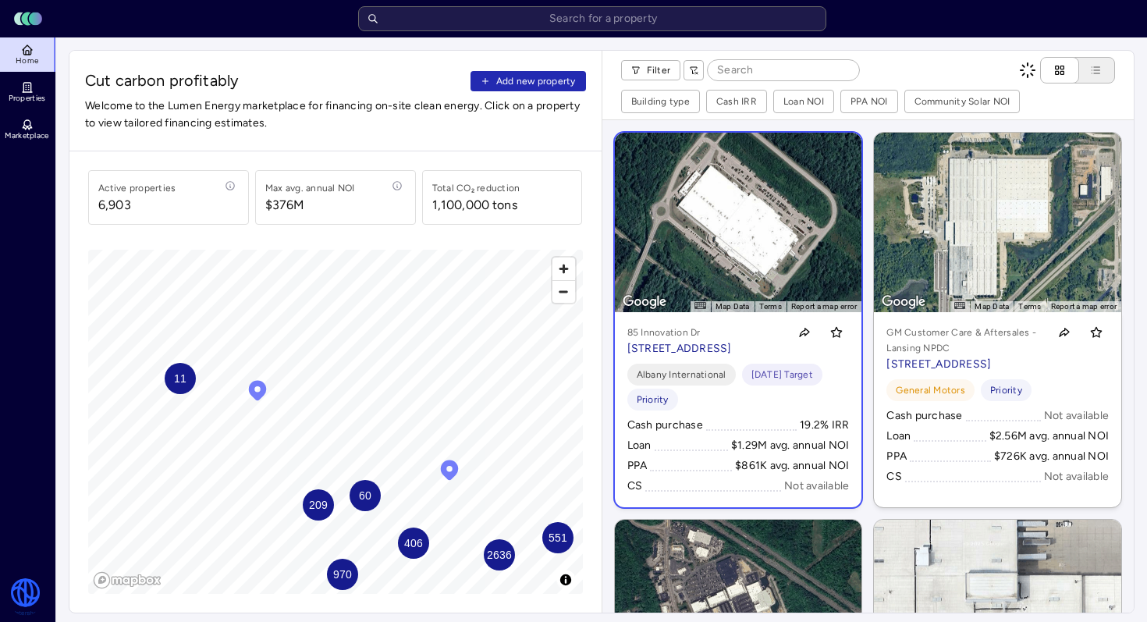
click at [809, 475] on div "$861K avg. annual NOI" at bounding box center [792, 465] width 114 height 17
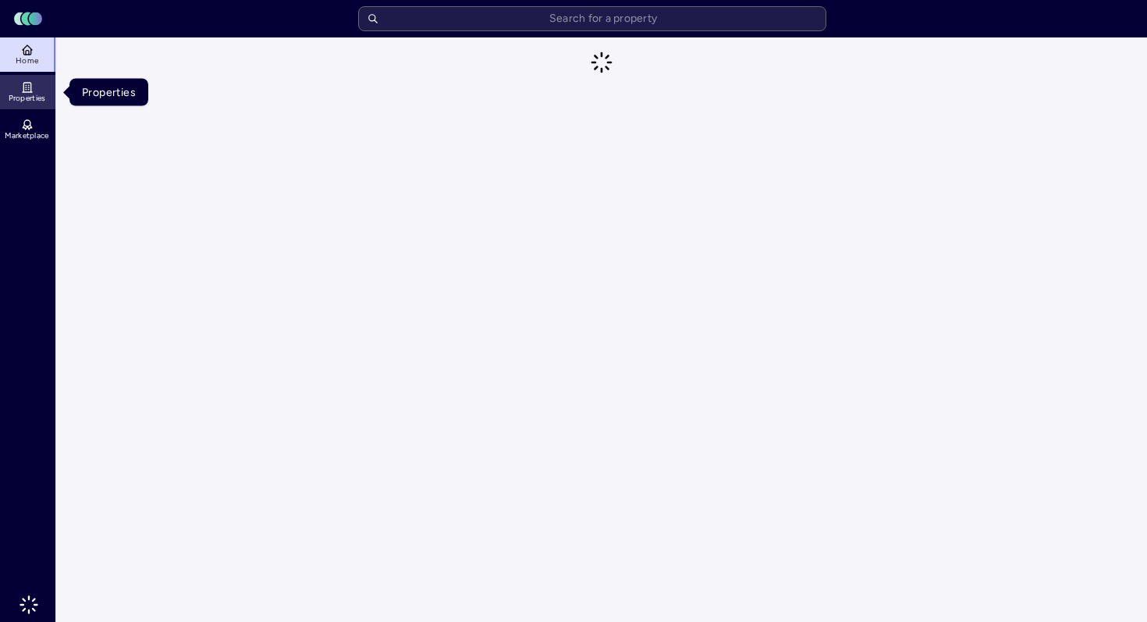
click at [48, 85] on link "Properties" at bounding box center [28, 92] width 57 height 34
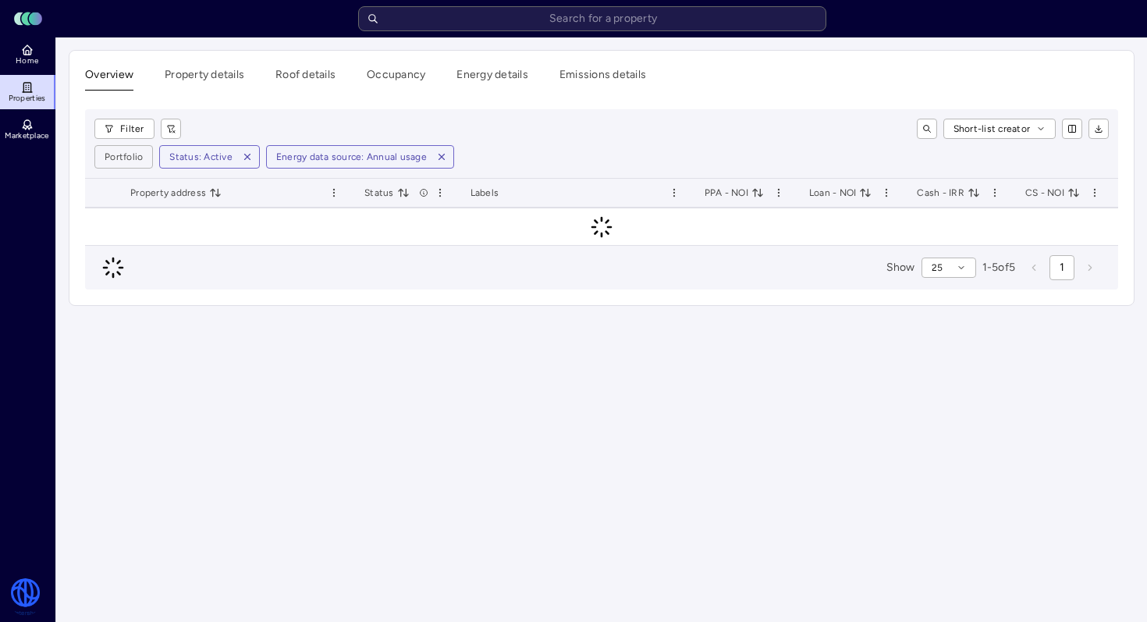
click at [23, 31] on header "Toggle Sidebar Lumen Energy Logo" at bounding box center [573, 18] width 1147 height 37
click at [21, 596] on html "Toggle Sidebar Lumen Energy Logo Home Properties Marketplace Watershed [PERSON_…" at bounding box center [573, 311] width 1147 height 622
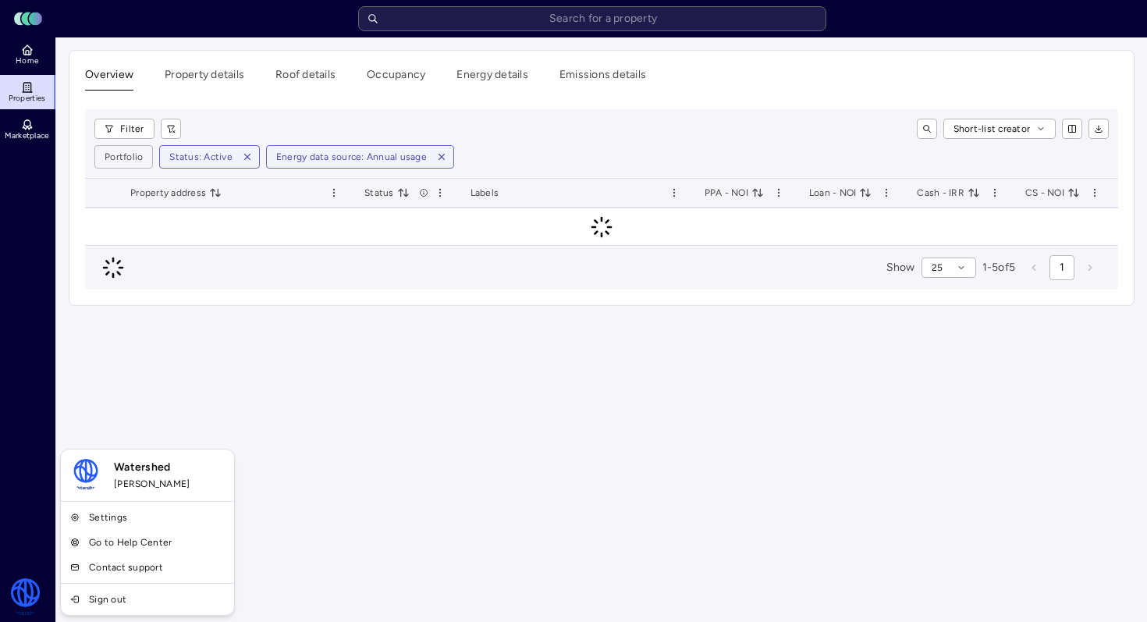
click at [990, 31] on html "Toggle Sidebar Lumen Energy Logo Home Properties Marketplace Watershed [PERSON_…" at bounding box center [573, 311] width 1147 height 622
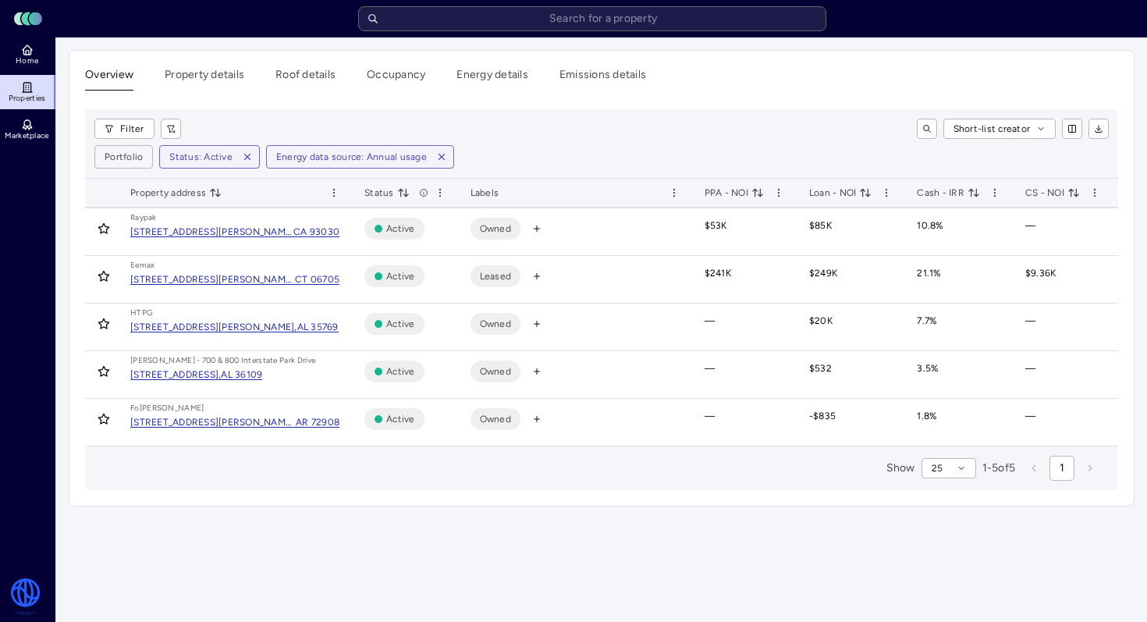
click at [558, 143] on div "Filter Short-list creator Portfolio Status: Active Energy data source: Annual u…" at bounding box center [602, 143] width 1034 height 69
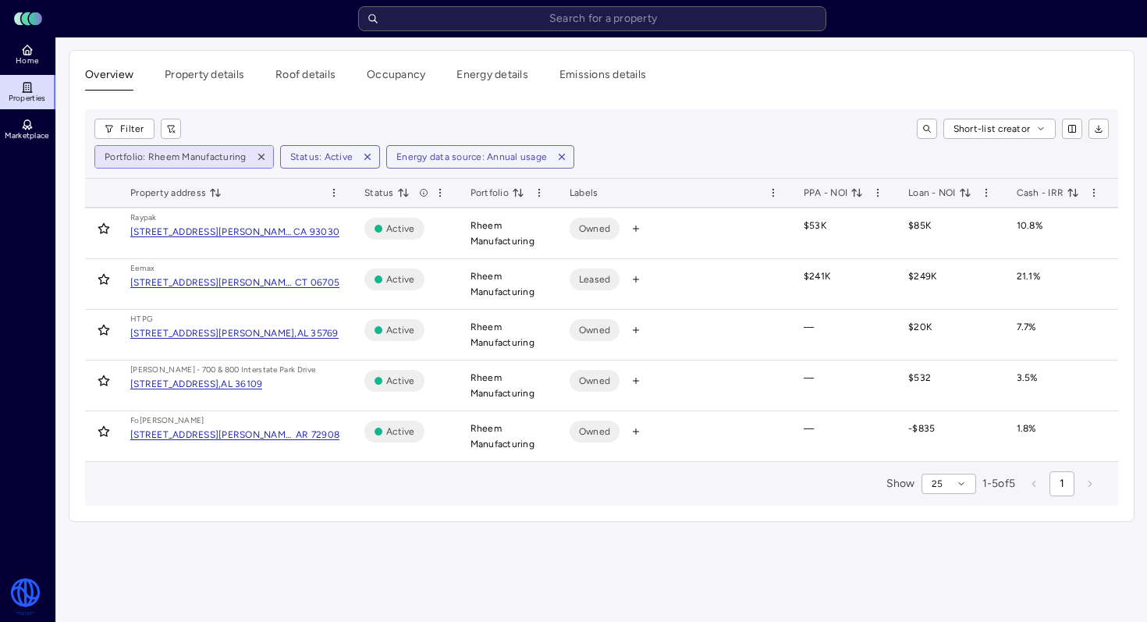
click at [175, 155] on html "Toggle Sidebar Lumen Energy Logo Home Properties Marketplace Watershed [PERSON_…" at bounding box center [573, 311] width 1147 height 622
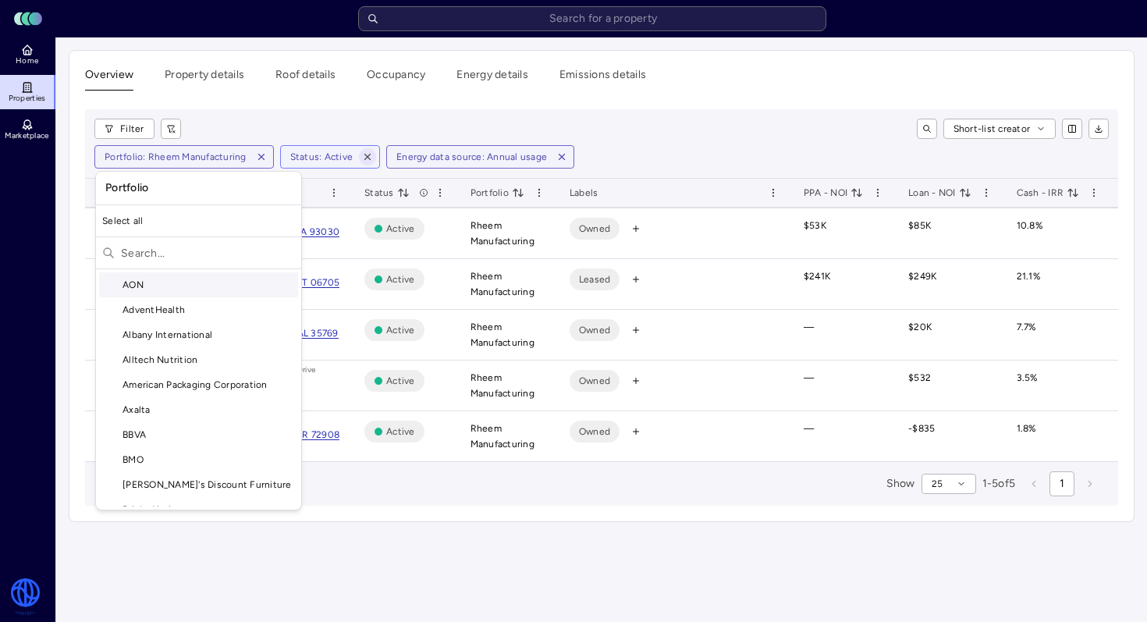
click at [368, 153] on html "Toggle Sidebar Lumen Energy Logo Home Properties Marketplace Watershed [PERSON_…" at bounding box center [573, 311] width 1147 height 622
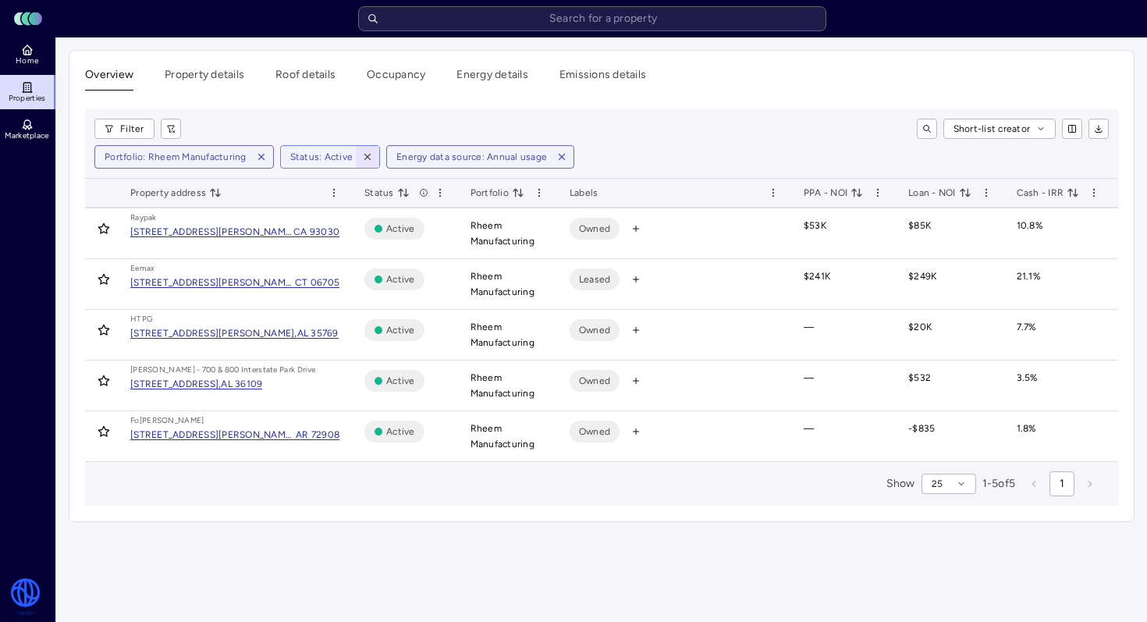
click at [366, 157] on icon "button" at bounding box center [367, 156] width 11 height 11
click at [453, 155] on icon "button" at bounding box center [455, 157] width 5 height 5
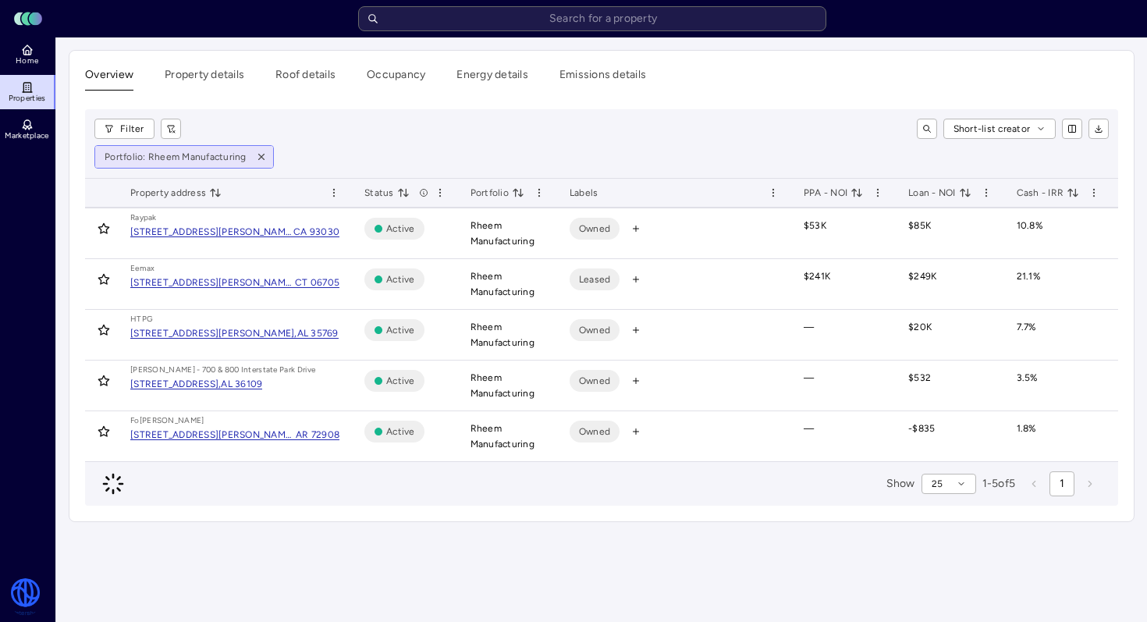
click at [137, 161] on html "Toggle Sidebar Lumen Energy Logo Home Properties Marketplace Watershed [PERSON_…" at bounding box center [573, 311] width 1147 height 622
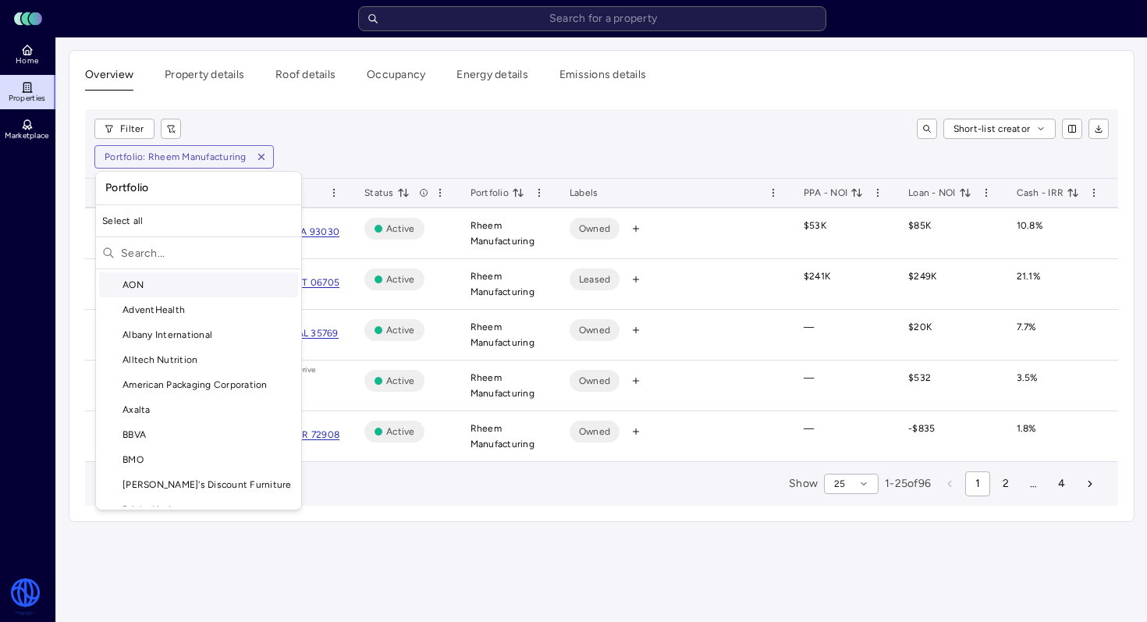
click at [185, 247] on input "text" at bounding box center [208, 252] width 174 height 25
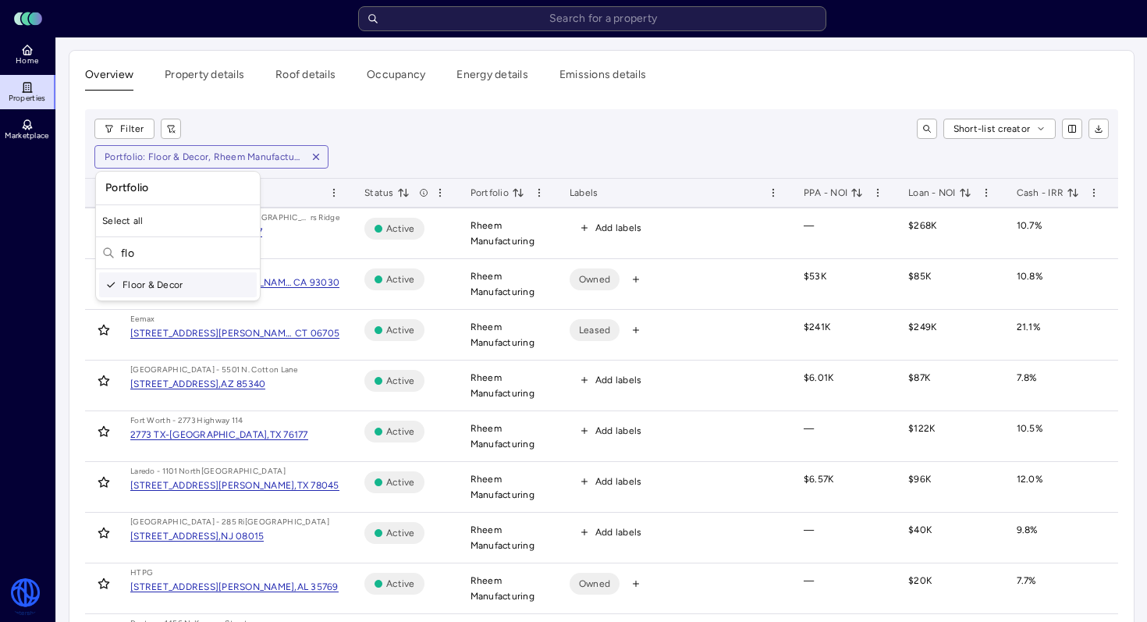
type input "flo"
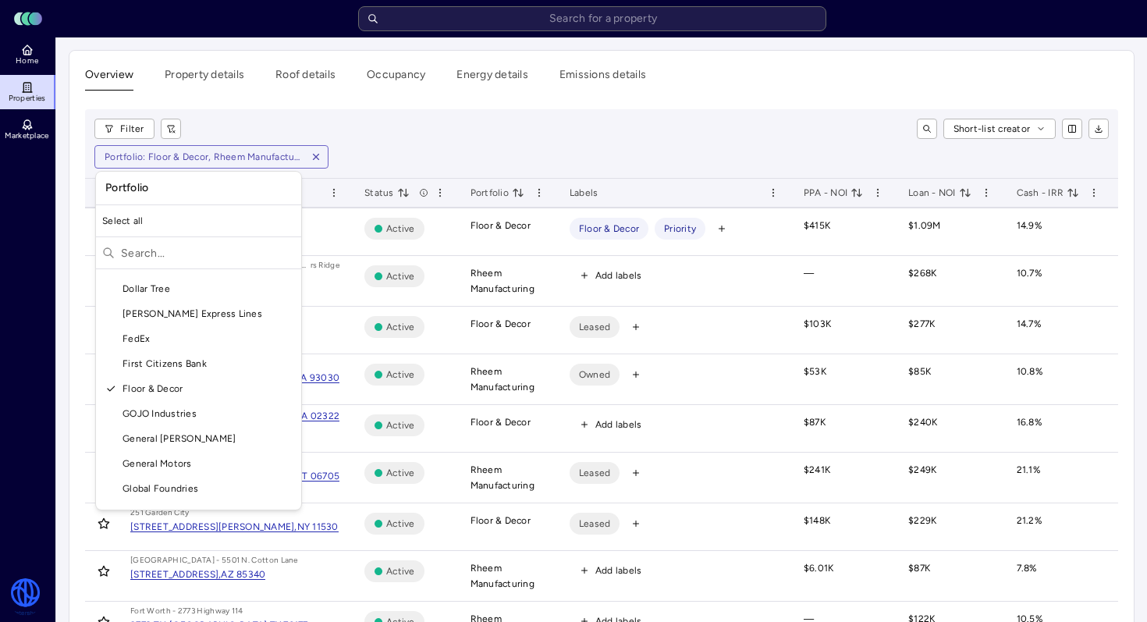
scroll to position [443, 0]
click at [162, 400] on div "Floor & Decor" at bounding box center [198, 391] width 199 height 25
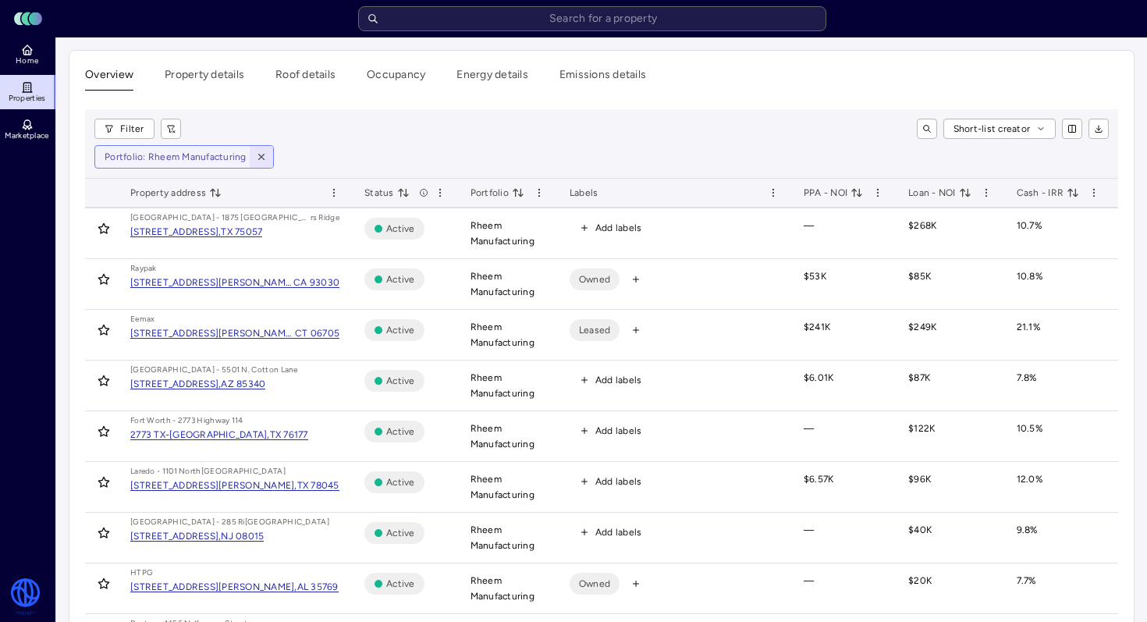
click at [262, 155] on icon "button" at bounding box center [261, 156] width 11 height 11
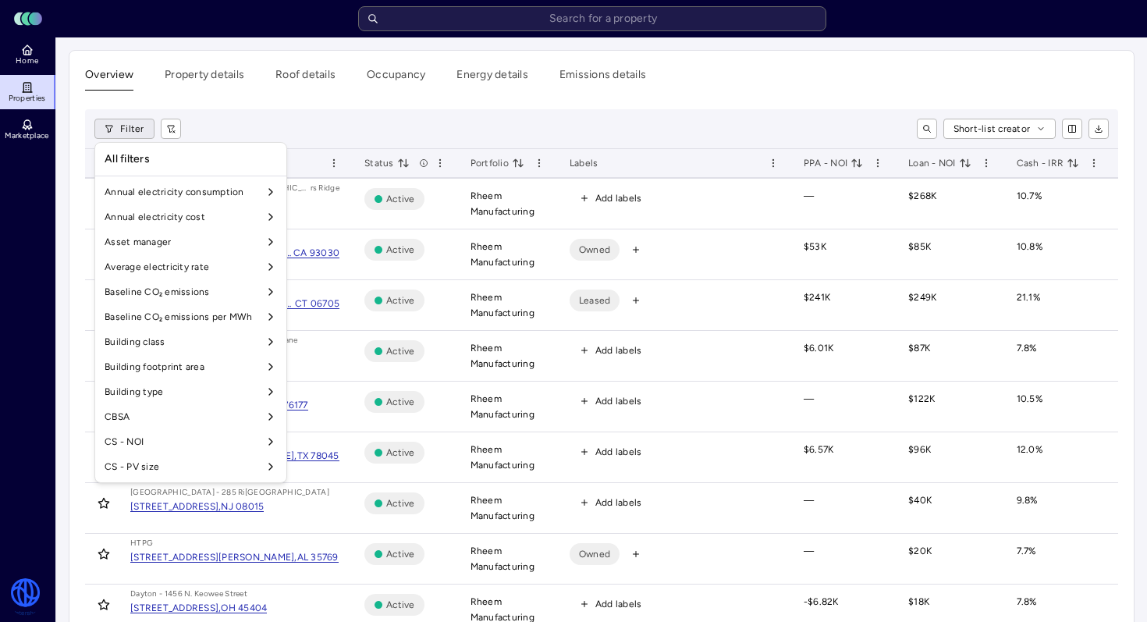
click at [258, 148] on div "All filters" at bounding box center [190, 159] width 185 height 27
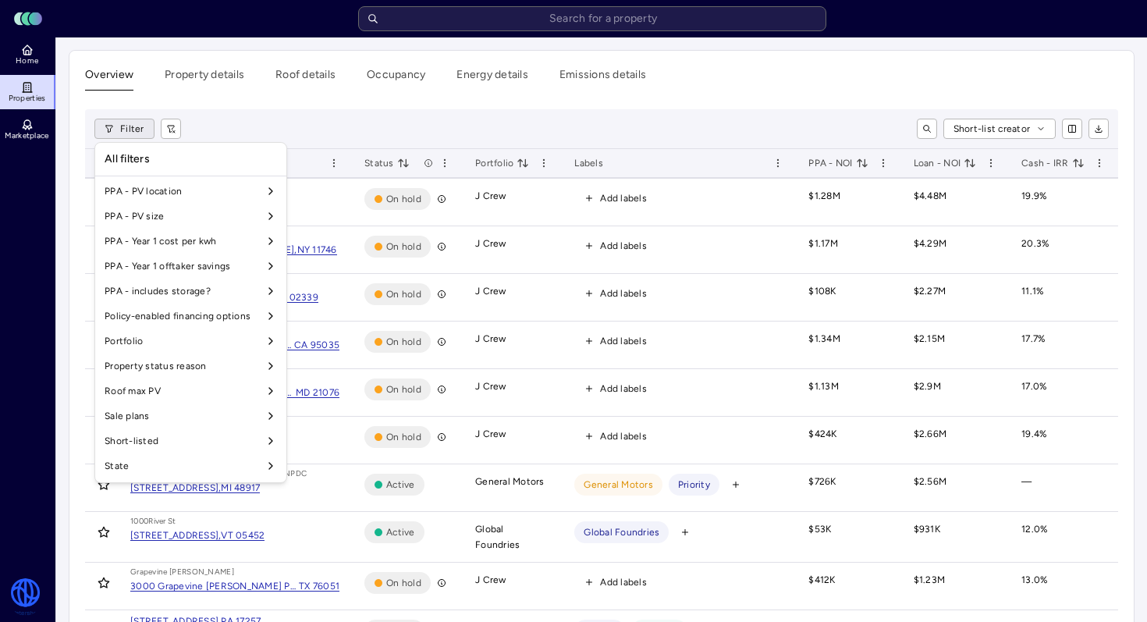
scroll to position [1181, 0]
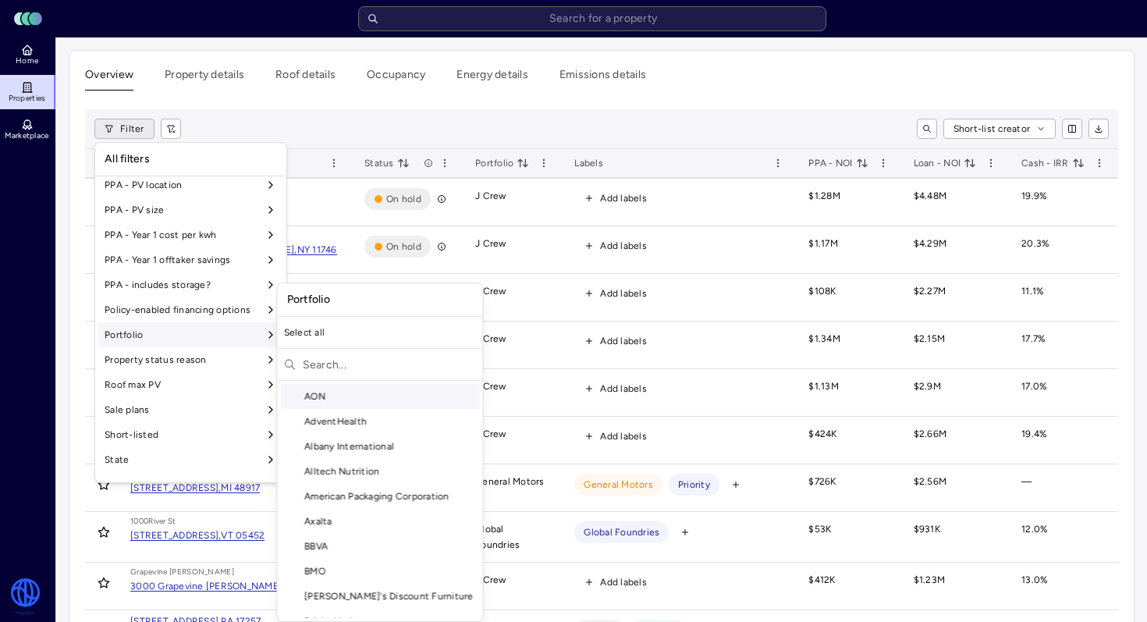
click at [251, 336] on div "Portfolio" at bounding box center [190, 334] width 185 height 25
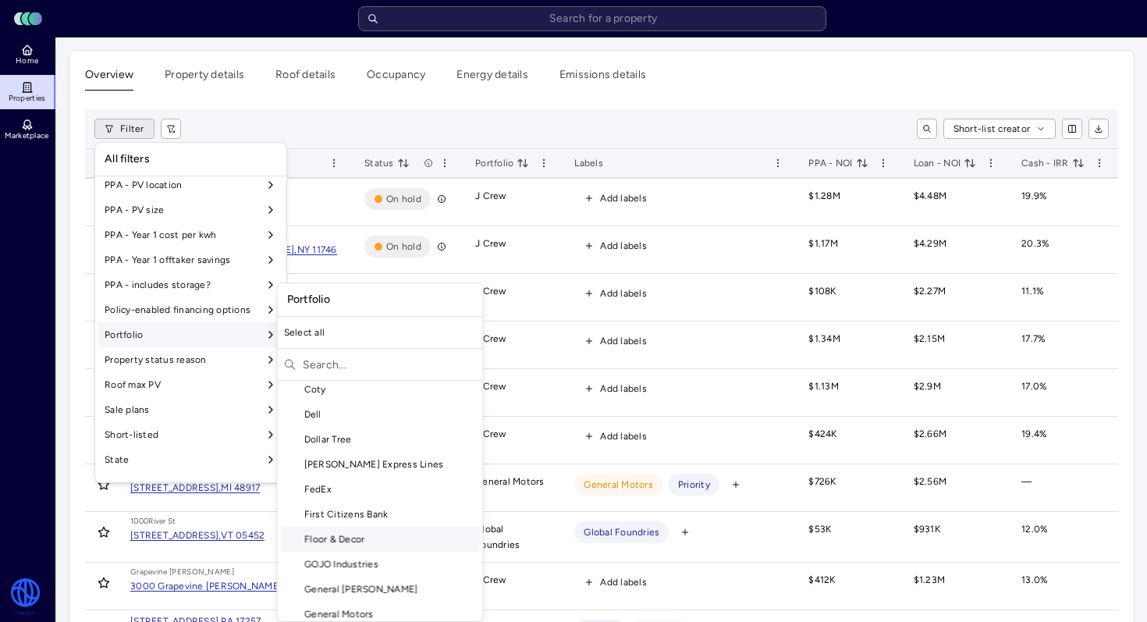
click at [348, 535] on div "Floor & Decor" at bounding box center [380, 539] width 199 height 25
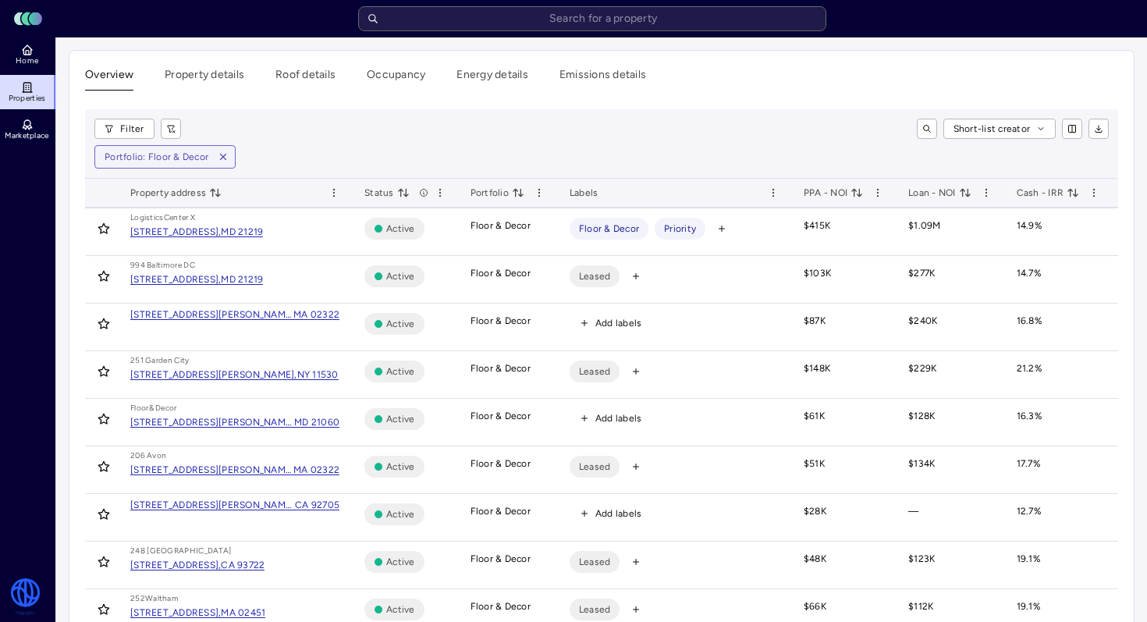
click at [493, 133] on div "Short-list creator" at bounding box center [652, 129] width 916 height 20
click at [846, 187] on span "PPA - NOI" at bounding box center [833, 193] width 59 height 16
click at [856, 188] on icon "toggle sorting" at bounding box center [857, 193] width 12 height 12
click at [862, 195] on icon "toggle sorting" at bounding box center [857, 193] width 12 height 12
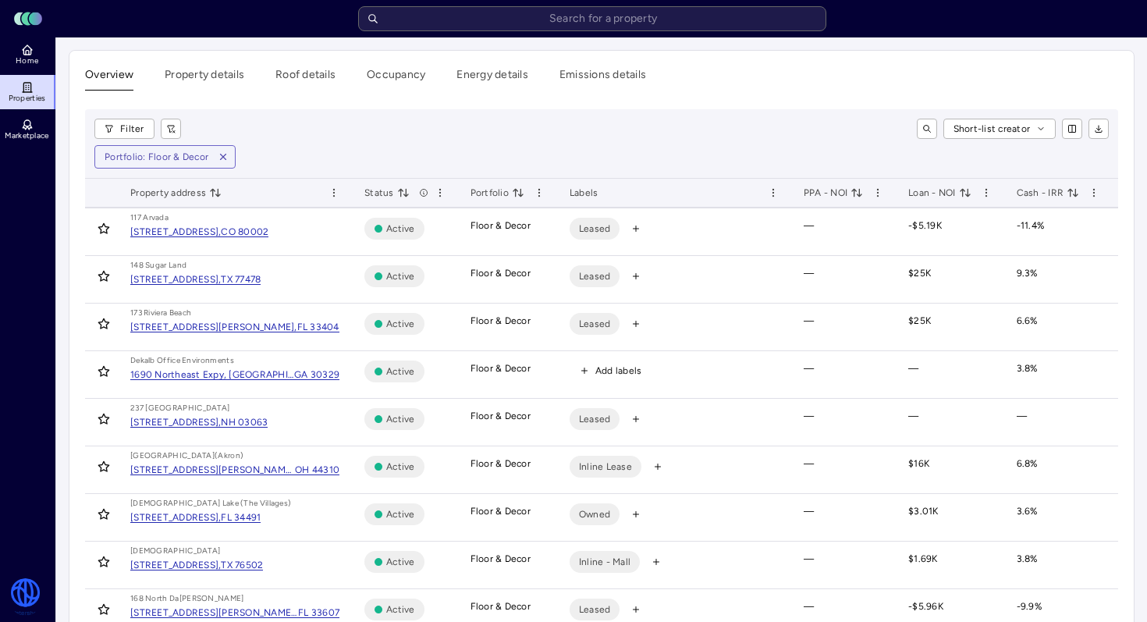
click at [856, 193] on icon "toggle sorting" at bounding box center [857, 193] width 12 height 12
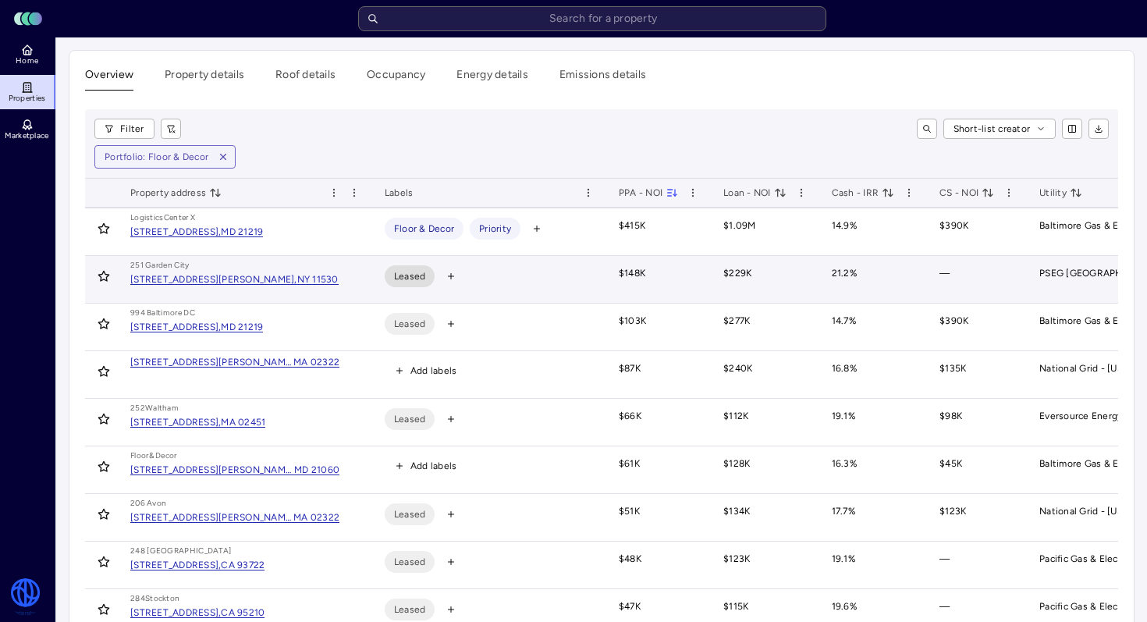
scroll to position [0, 187]
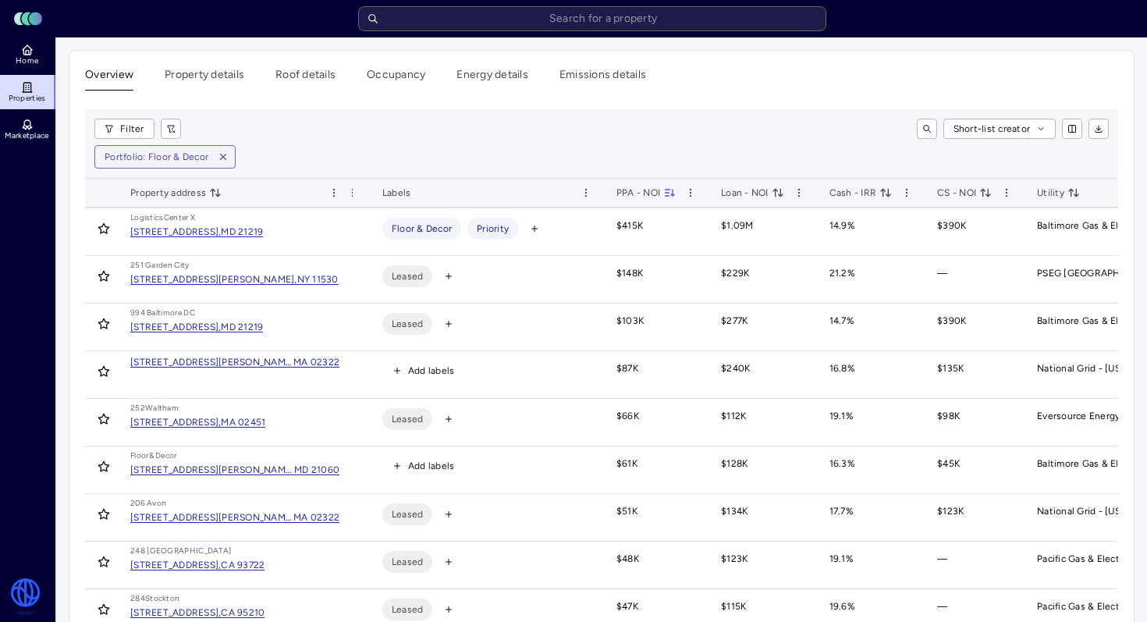
click at [989, 190] on icon "toggle sorting" at bounding box center [986, 193] width 12 height 12
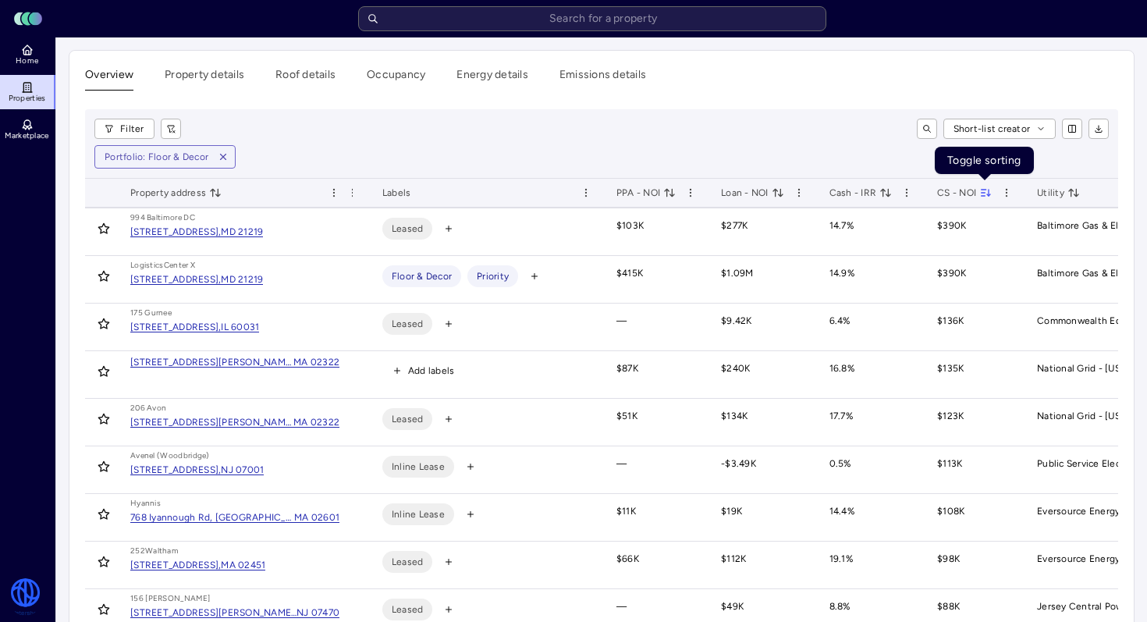
click at [984, 190] on icon "toggle sorting" at bounding box center [984, 190] width 5 height 0
click at [988, 193] on icon "toggle sorting" at bounding box center [986, 193] width 12 height 12
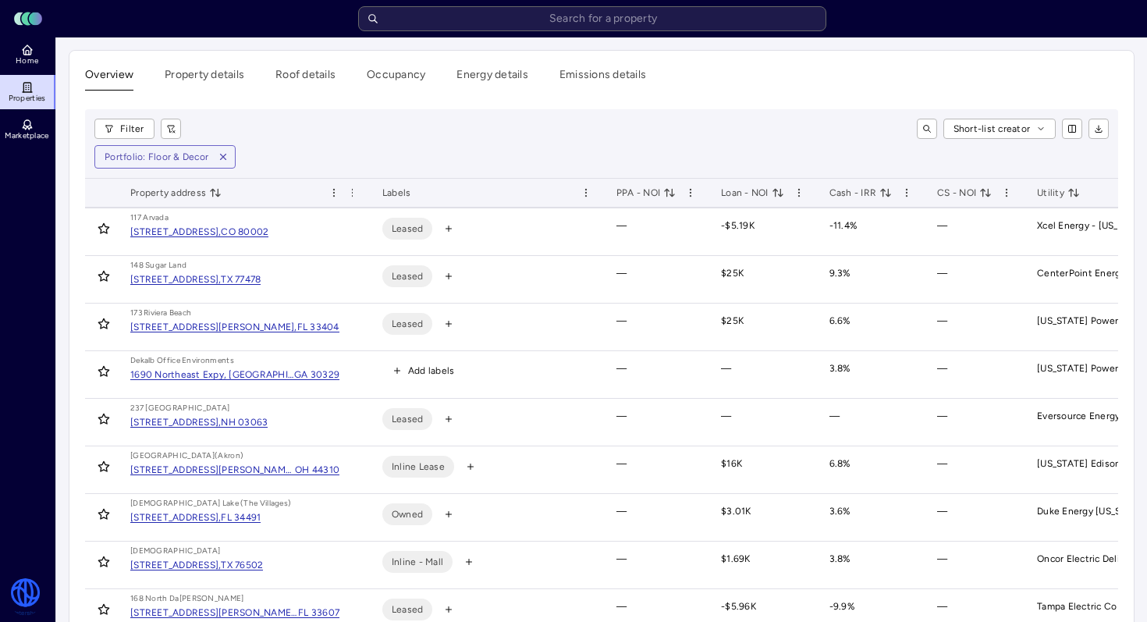
click at [988, 194] on icon "toggle sorting" at bounding box center [986, 193] width 12 height 12
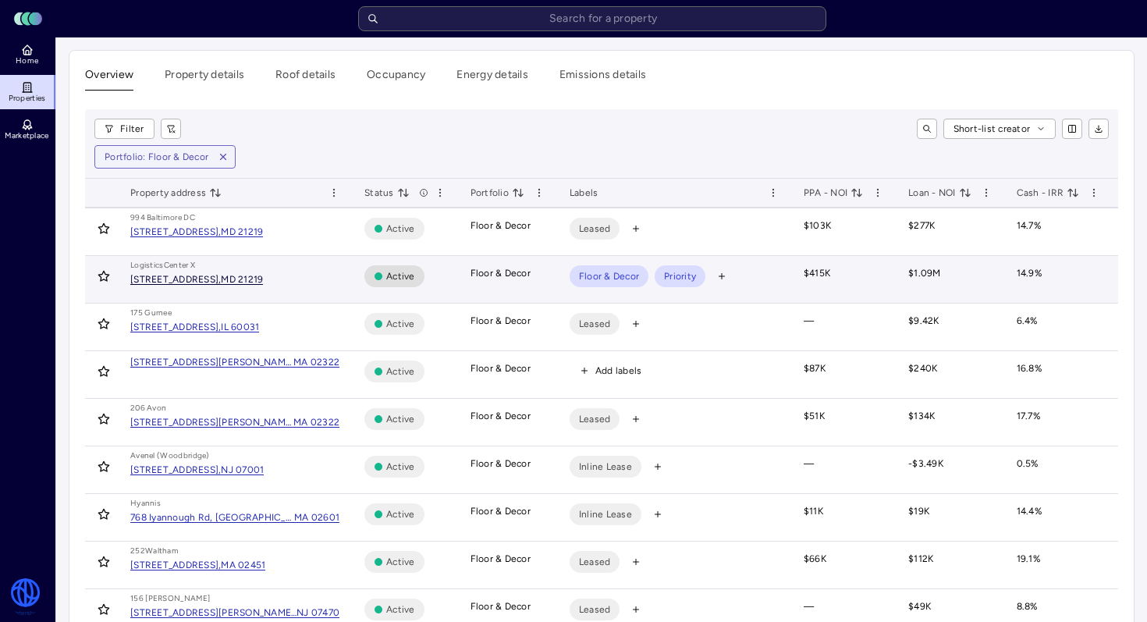
click at [186, 276] on div "[STREET_ADDRESS]," at bounding box center [175, 279] width 91 height 9
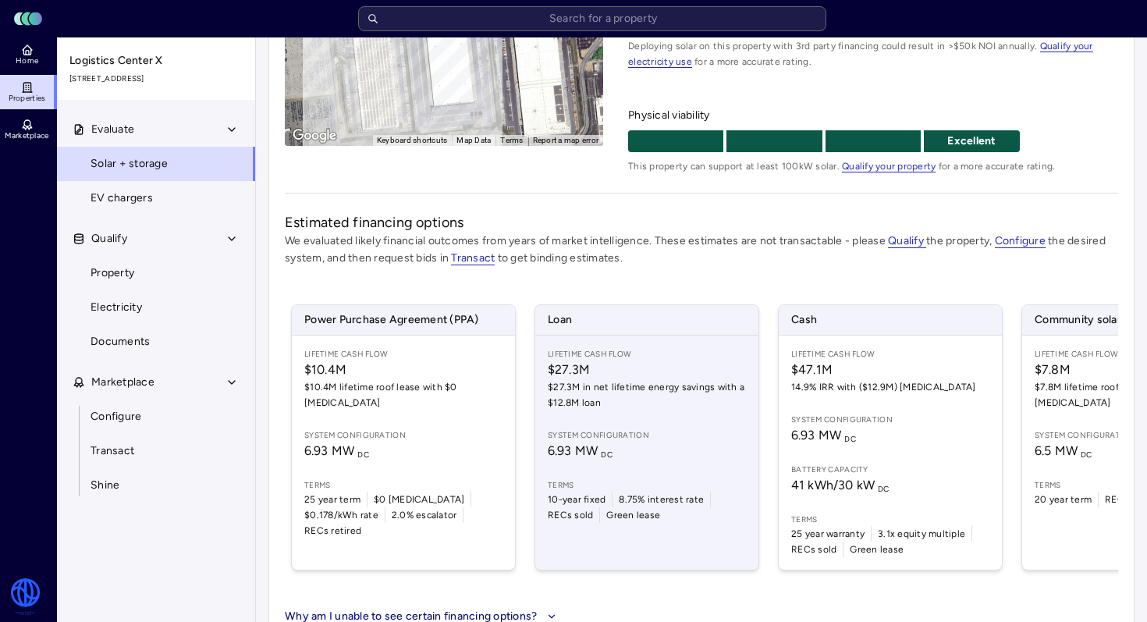
scroll to position [0, 84]
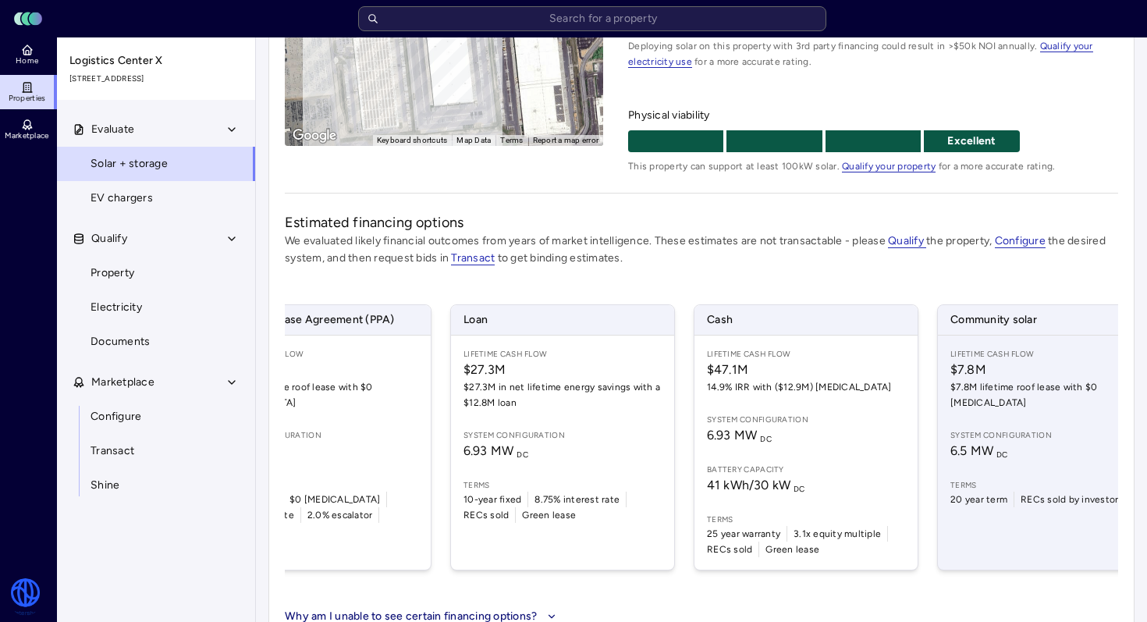
click at [976, 448] on div "Lifetime Cash Flow $7.8M $7.8M lifetime roof lease with $0 [MEDICAL_DATA] Syste…" at bounding box center [1049, 453] width 223 height 234
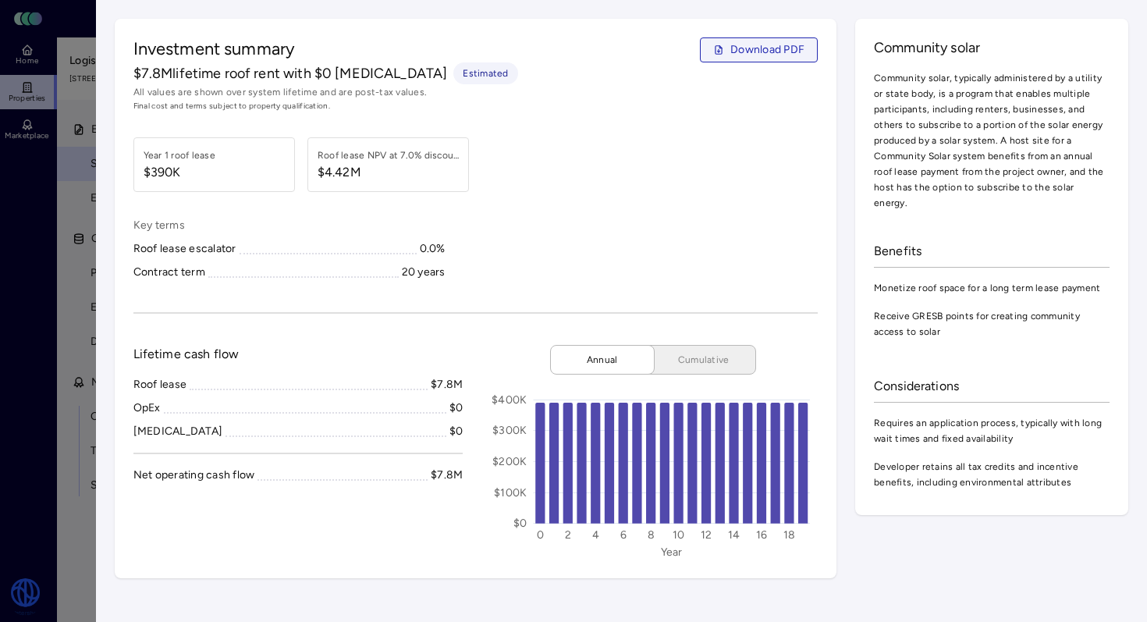
click at [792, 39] on button "Download PDF" at bounding box center [759, 49] width 118 height 25
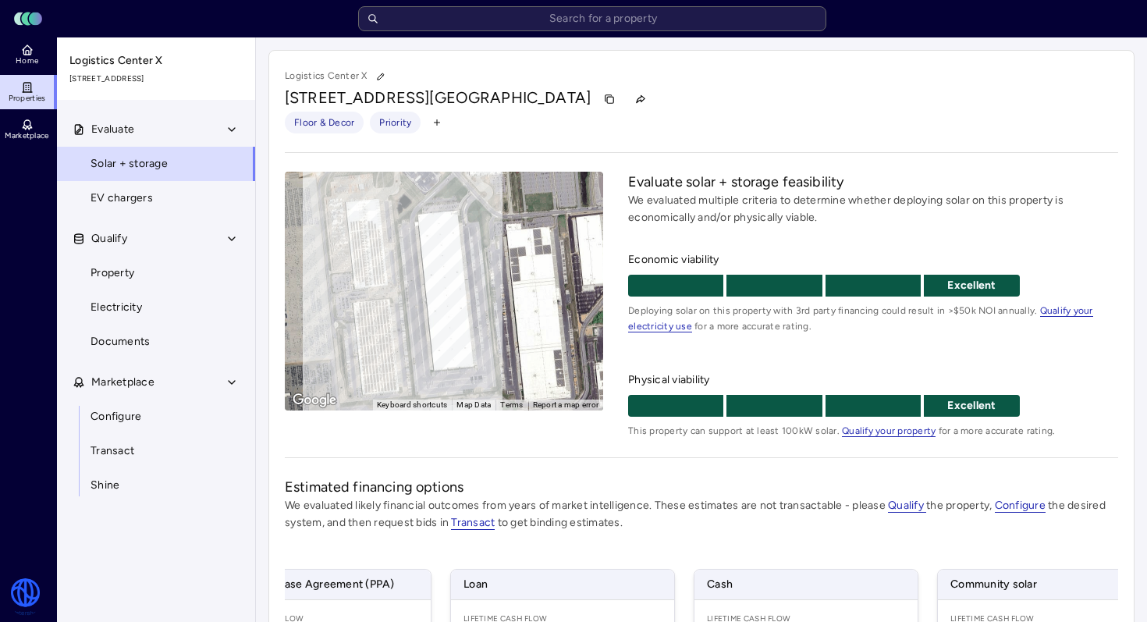
click at [183, 158] on link "Solar + storage" at bounding box center [156, 164] width 200 height 34
click at [23, 83] on icon at bounding box center [26, 87] width 7 height 9
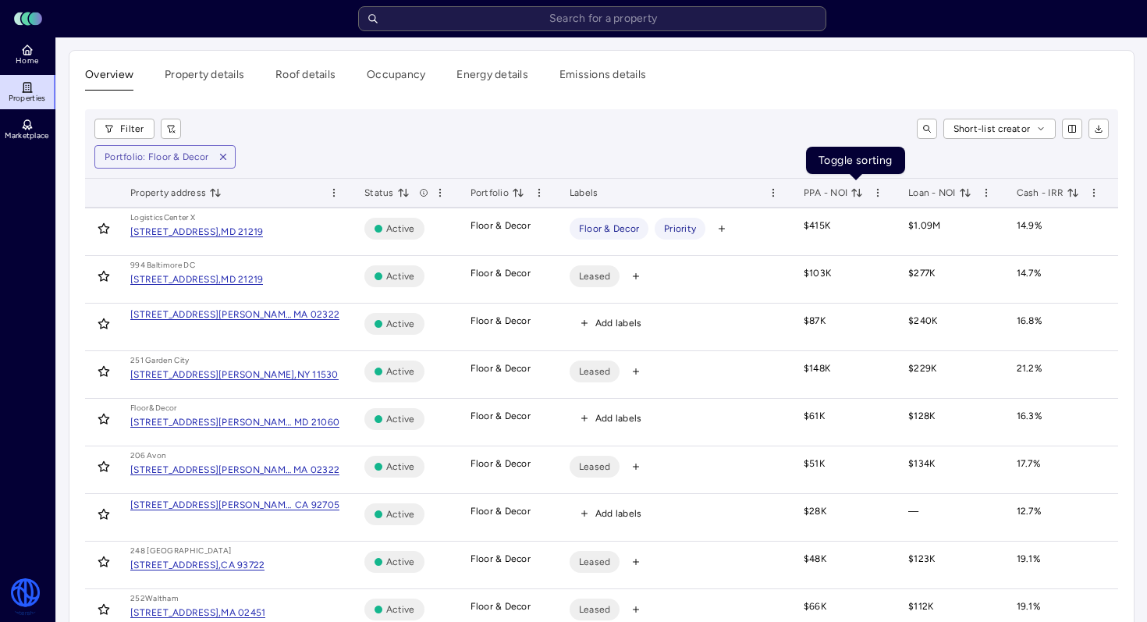
click at [856, 194] on icon "toggle sorting" at bounding box center [857, 193] width 12 height 12
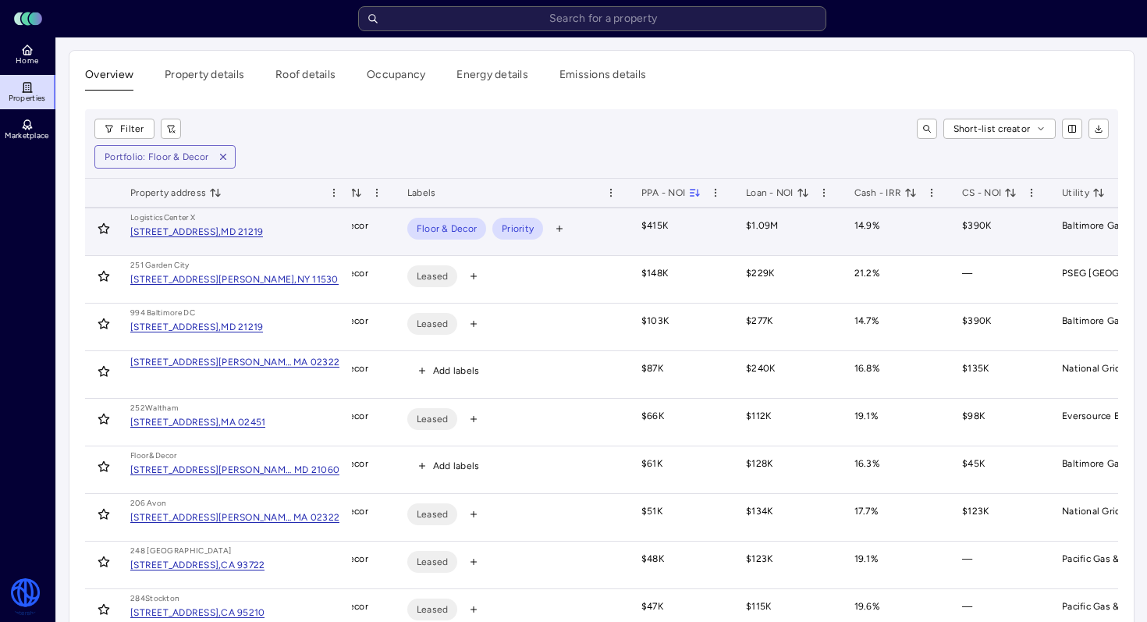
scroll to position [0, 163]
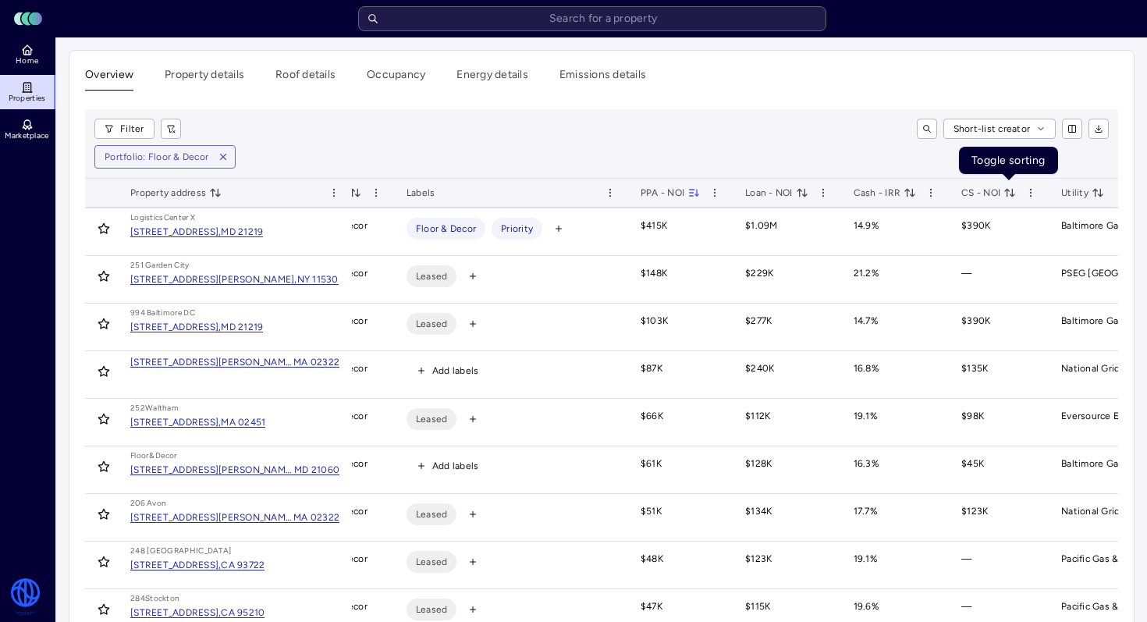
click at [1008, 194] on icon "toggle sorting" at bounding box center [1010, 193] width 12 height 12
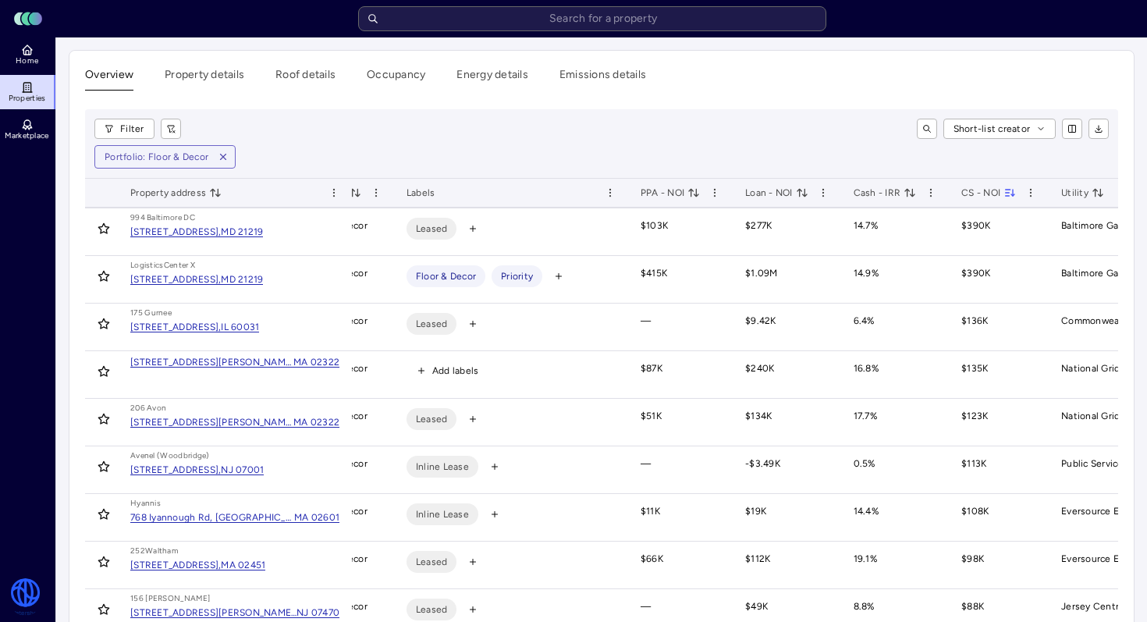
click at [688, 197] on icon "toggle sorting" at bounding box center [694, 193] width 12 height 12
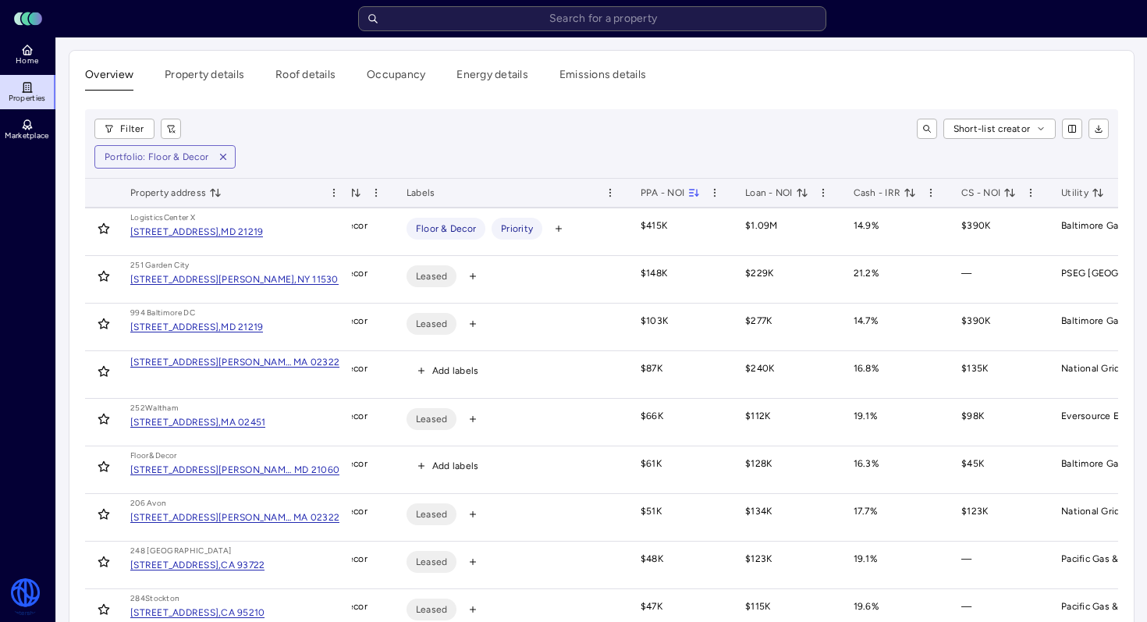
click at [1012, 191] on icon "toggle sorting" at bounding box center [1010, 193] width 12 height 12
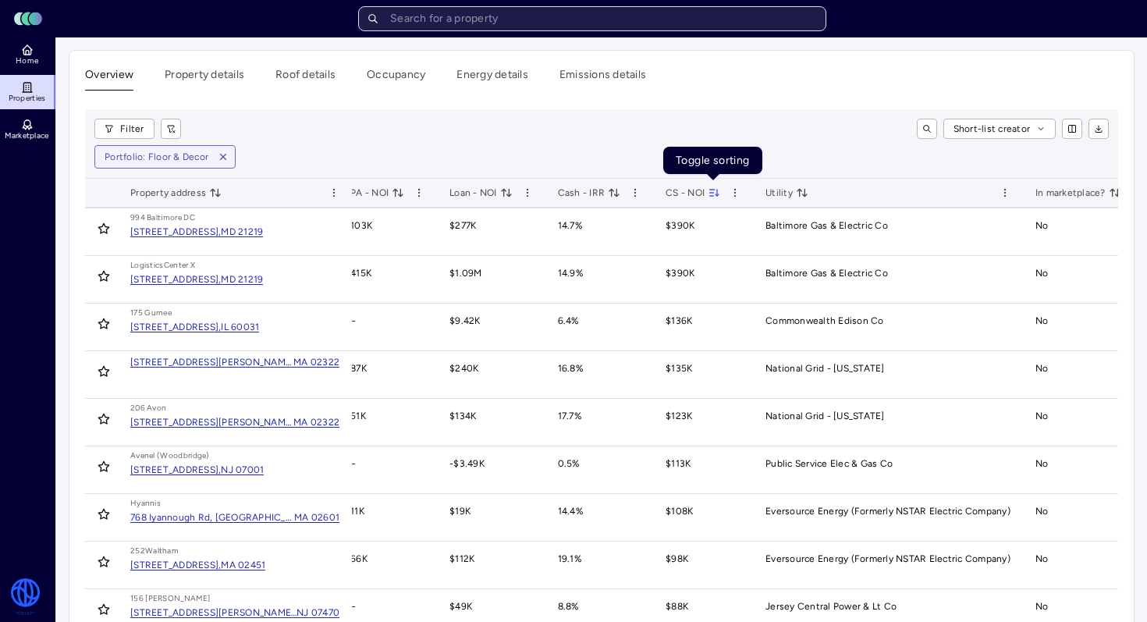
click at [464, 12] on input "text" at bounding box center [592, 18] width 468 height 25
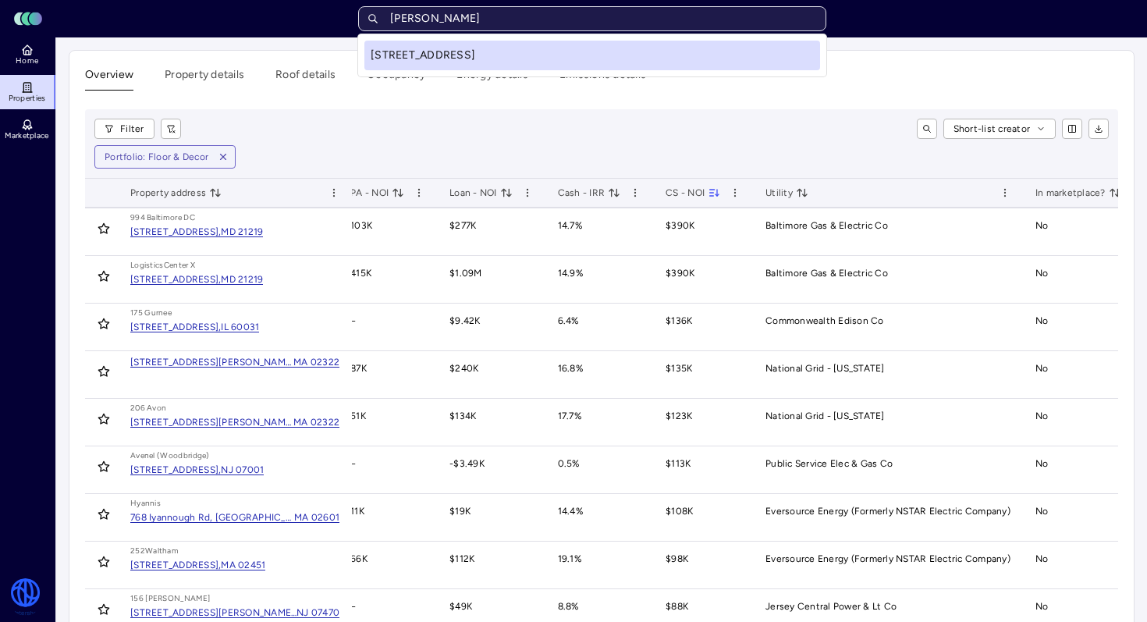
type input "rheem"
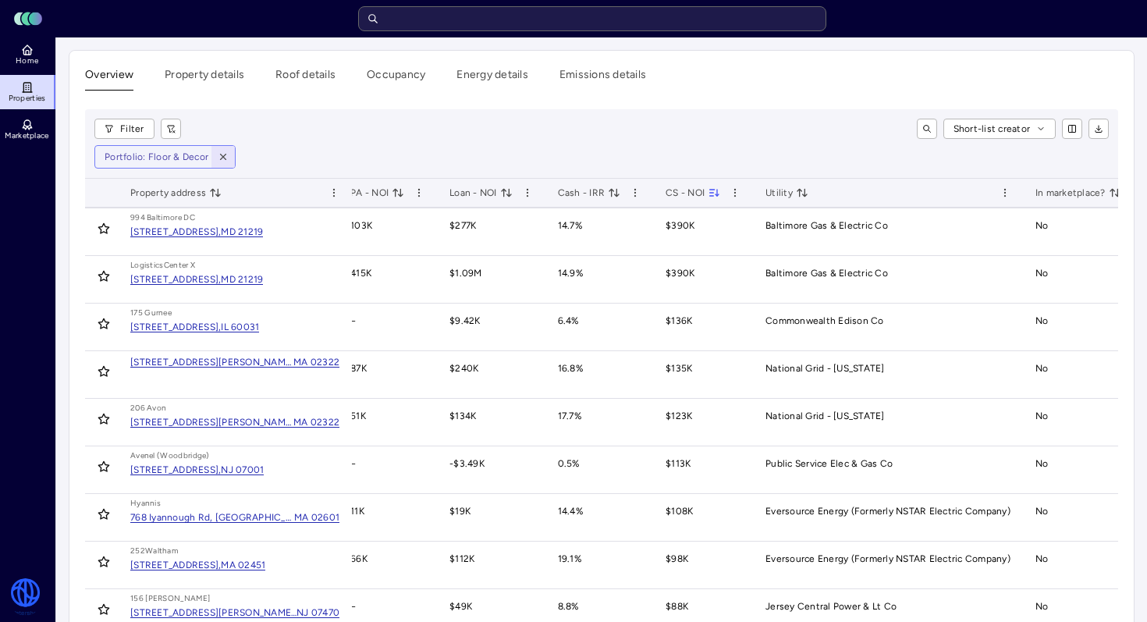
click at [228, 162] on button "button" at bounding box center [223, 157] width 23 height 22
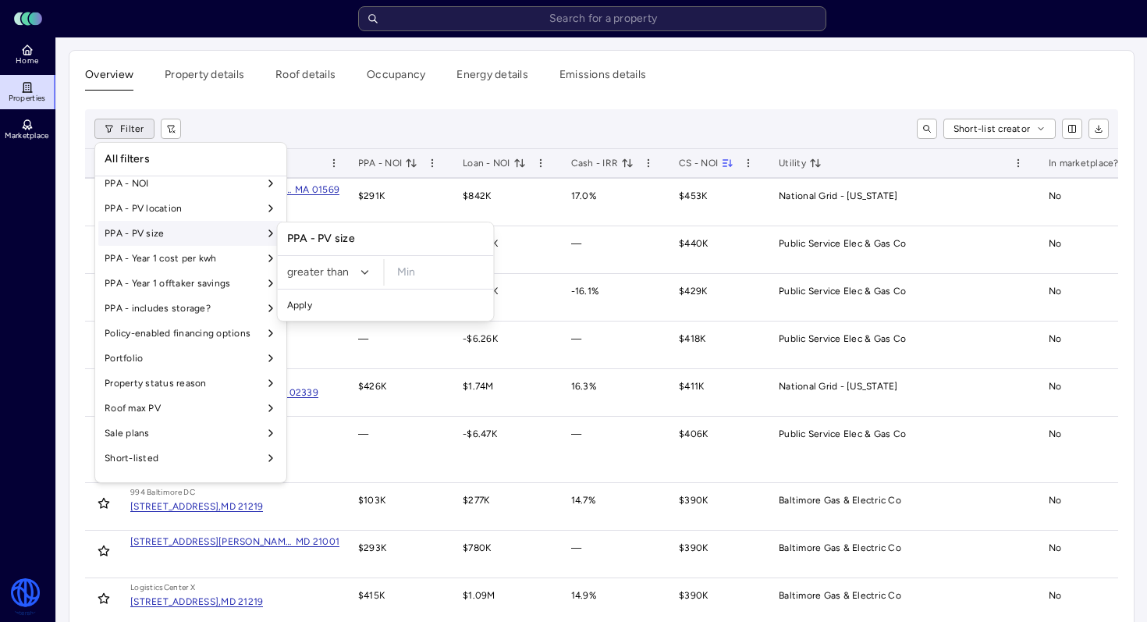
scroll to position [1159, 0]
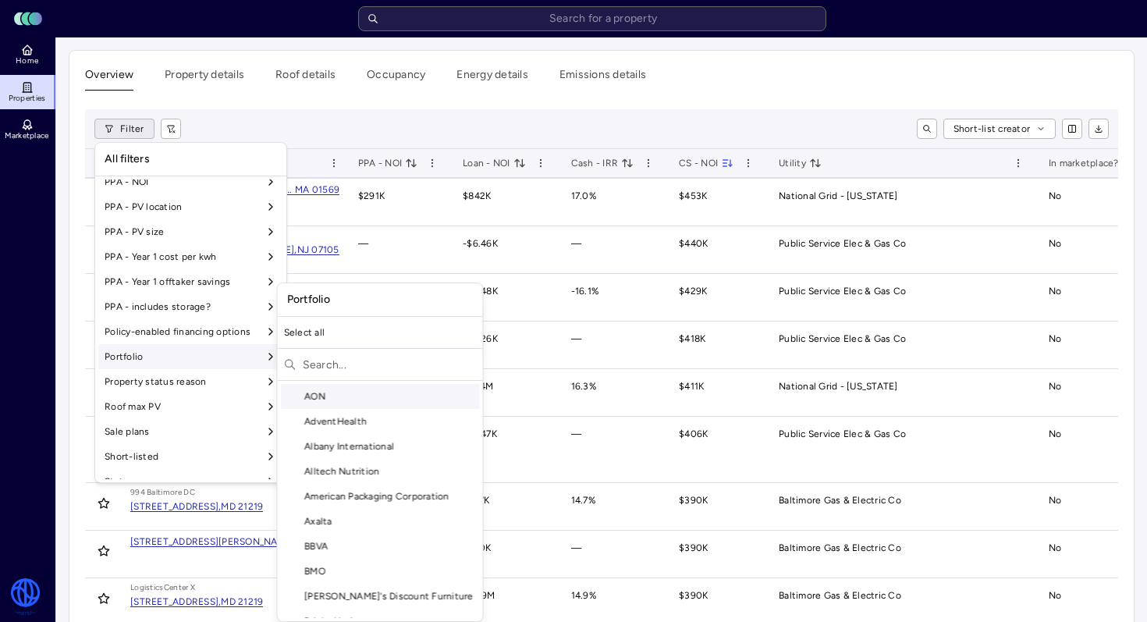
click at [250, 358] on div "Portfolio" at bounding box center [190, 356] width 185 height 25
click at [339, 357] on input "text" at bounding box center [390, 364] width 174 height 25
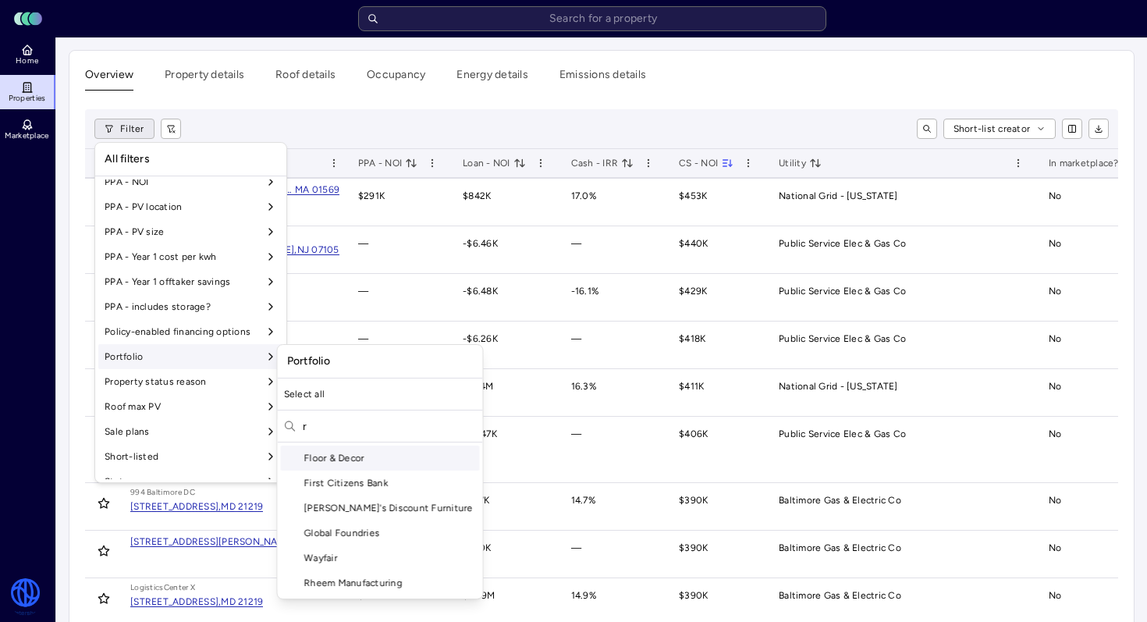
scroll to position [0, 0]
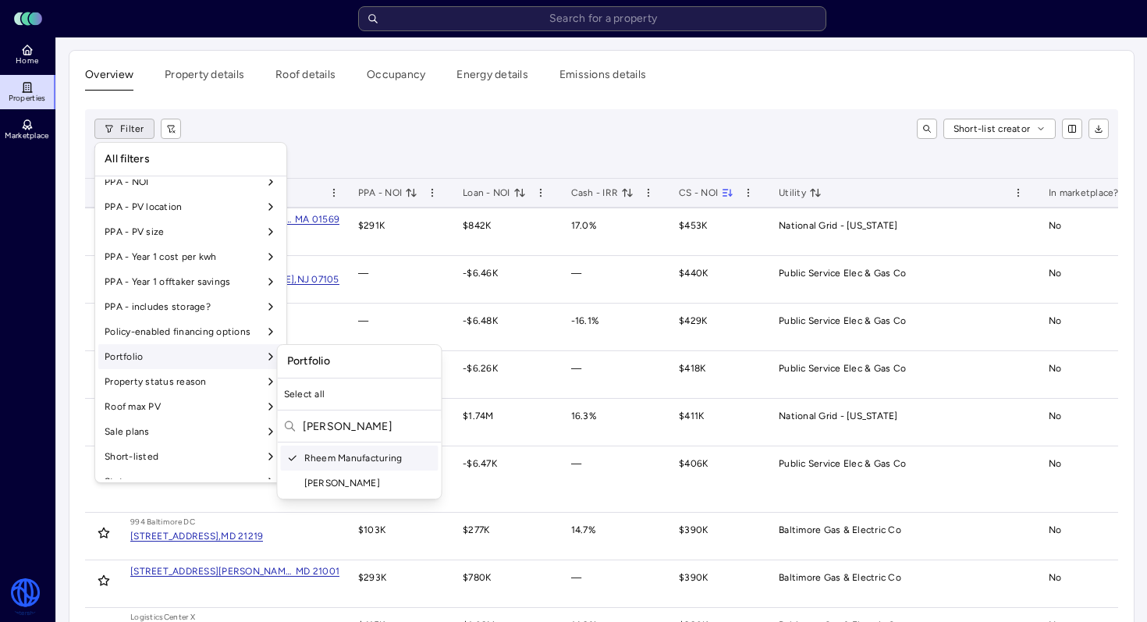
type input "[PERSON_NAME]"
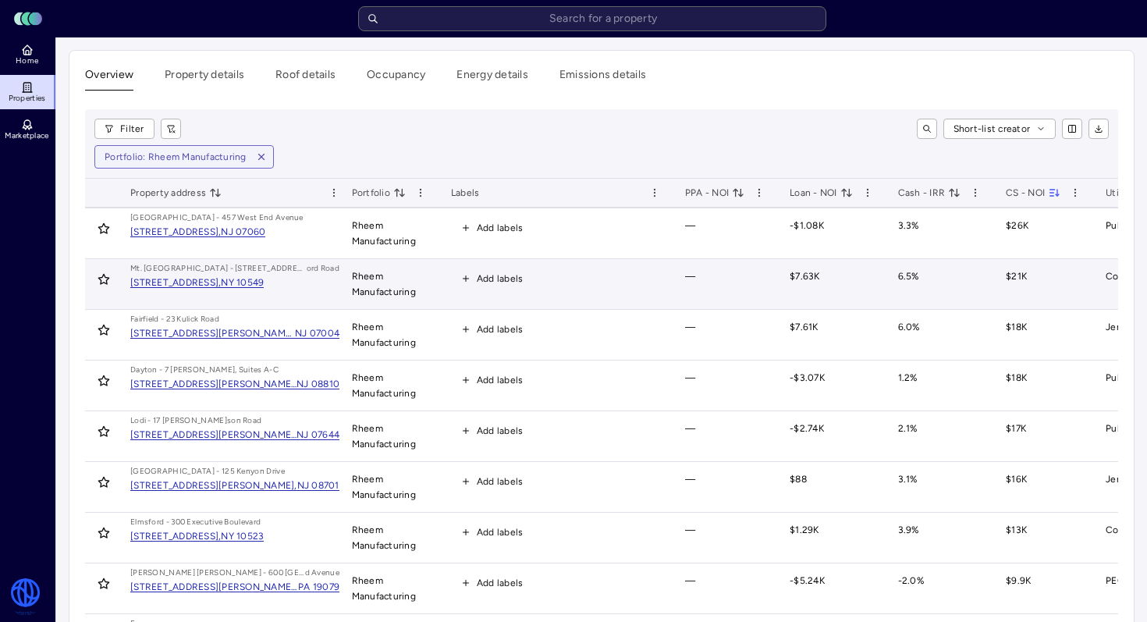
scroll to position [0, 385]
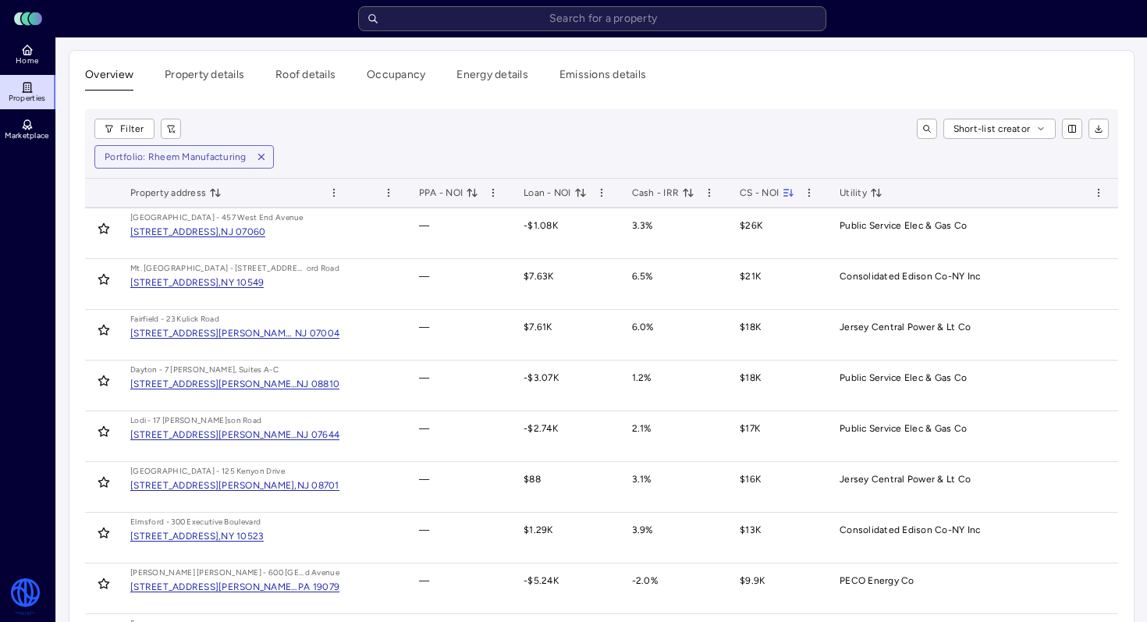
click at [578, 194] on icon "toggle sorting" at bounding box center [581, 193] width 12 height 12
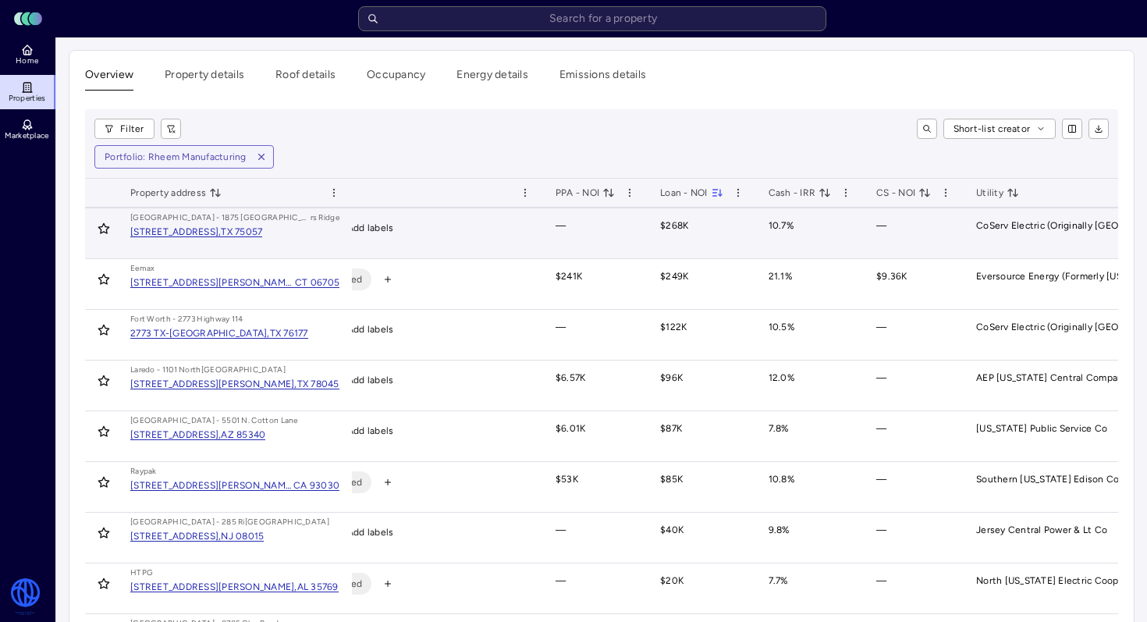
scroll to position [0, 256]
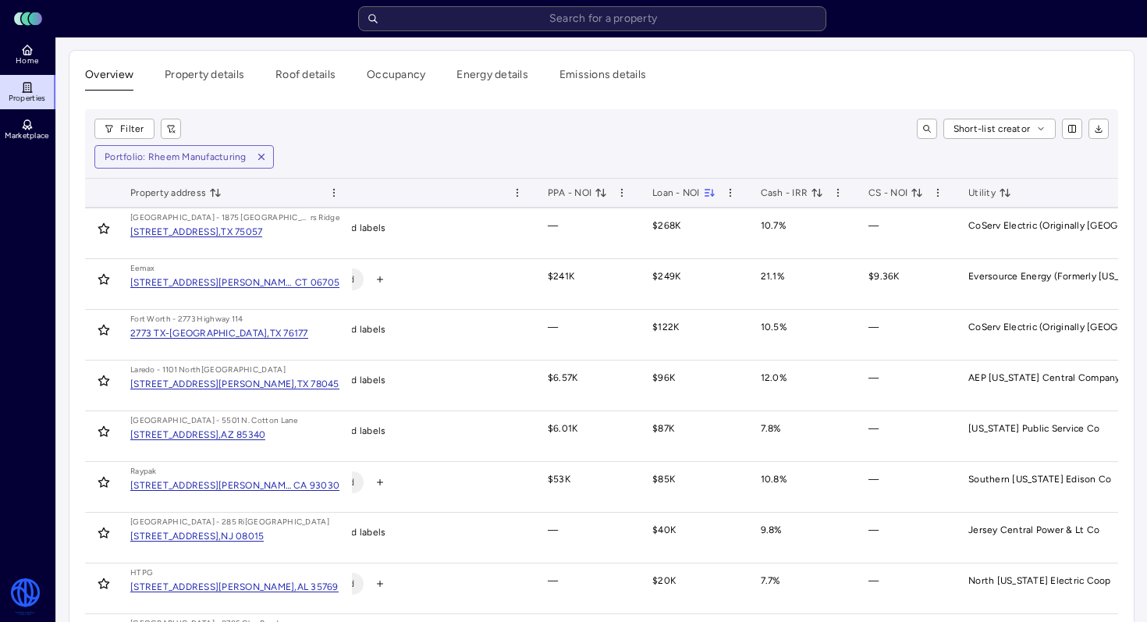
click at [610, 190] on div "PPA - NOI" at bounding box center [588, 193] width 80 height 16
click at [596, 190] on icon "toggle sorting" at bounding box center [598, 192] width 4 height 7
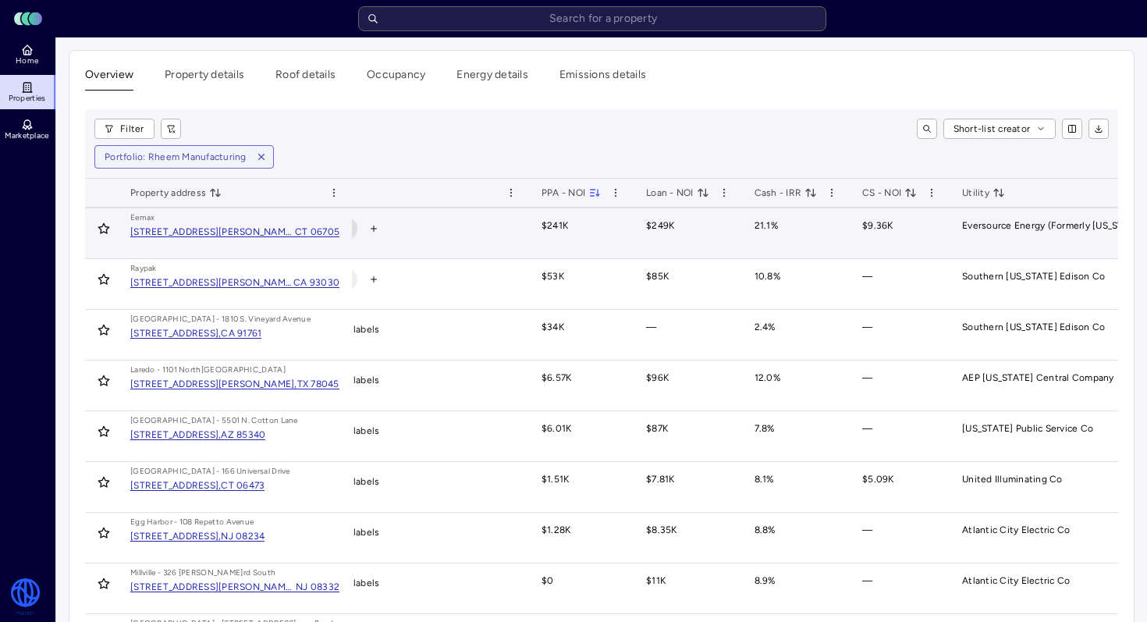
scroll to position [0, 357]
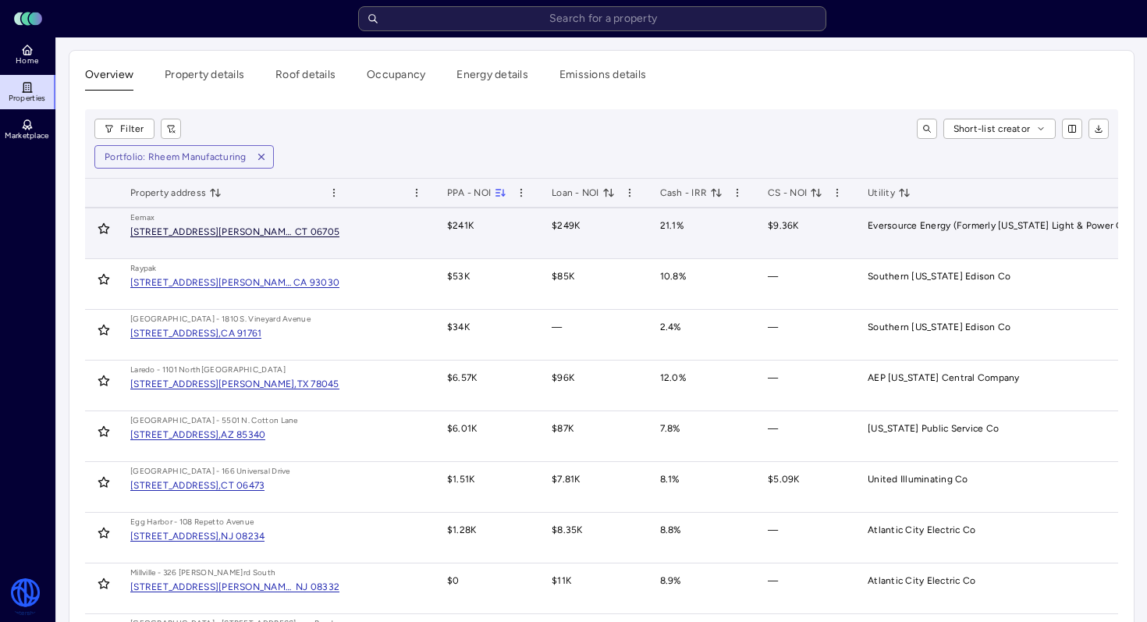
click at [295, 227] on div "CT 06705" at bounding box center [317, 231] width 44 height 9
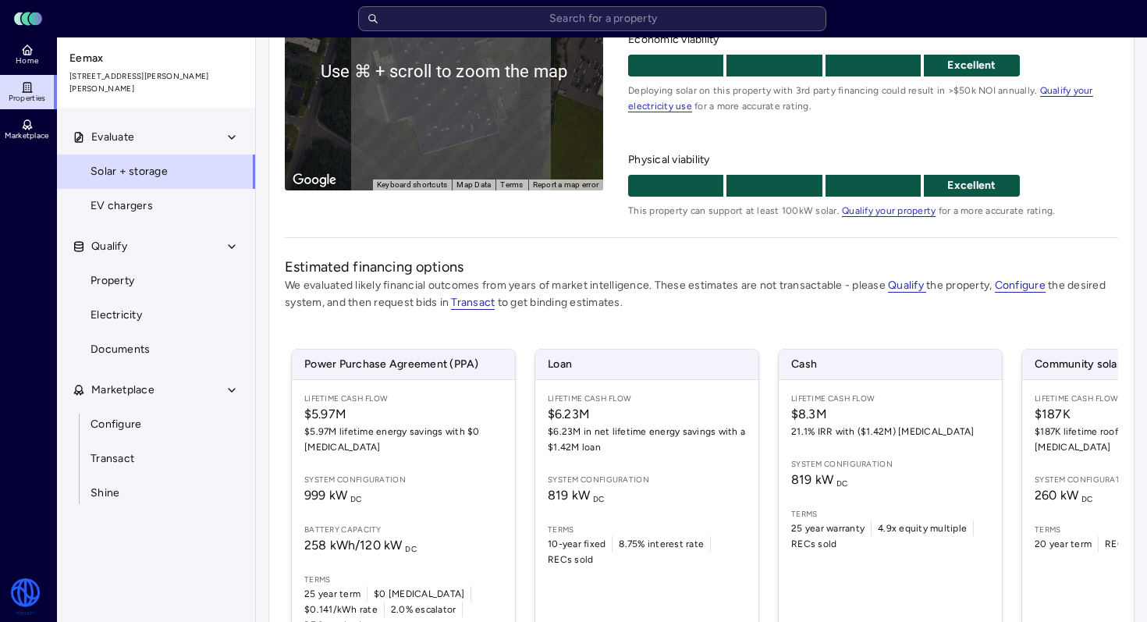
scroll to position [312, 0]
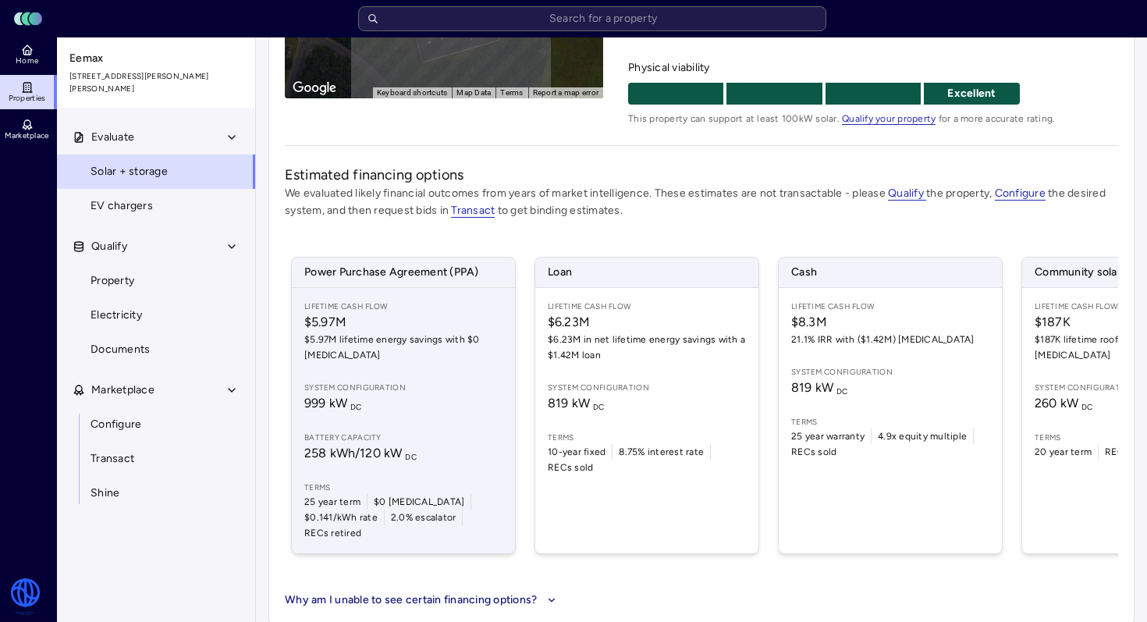
click at [410, 438] on span "Battery capacity" at bounding box center [403, 438] width 198 height 12
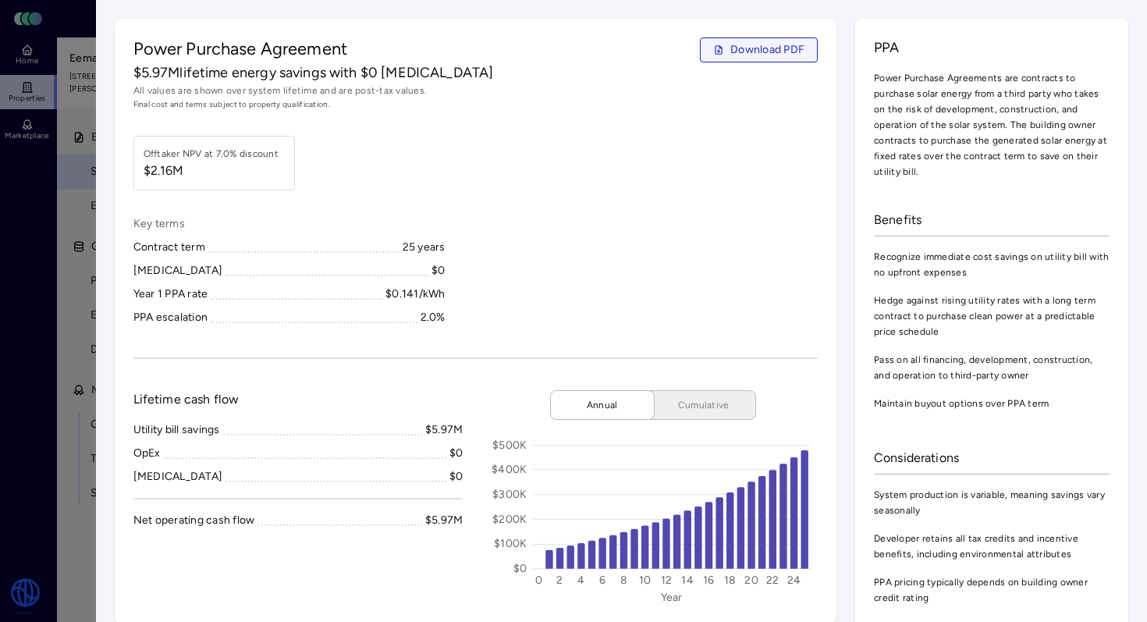
click at [770, 44] on span "Download PDF" at bounding box center [768, 49] width 74 height 17
click at [754, 48] on span "Download PDF" at bounding box center [768, 49] width 74 height 17
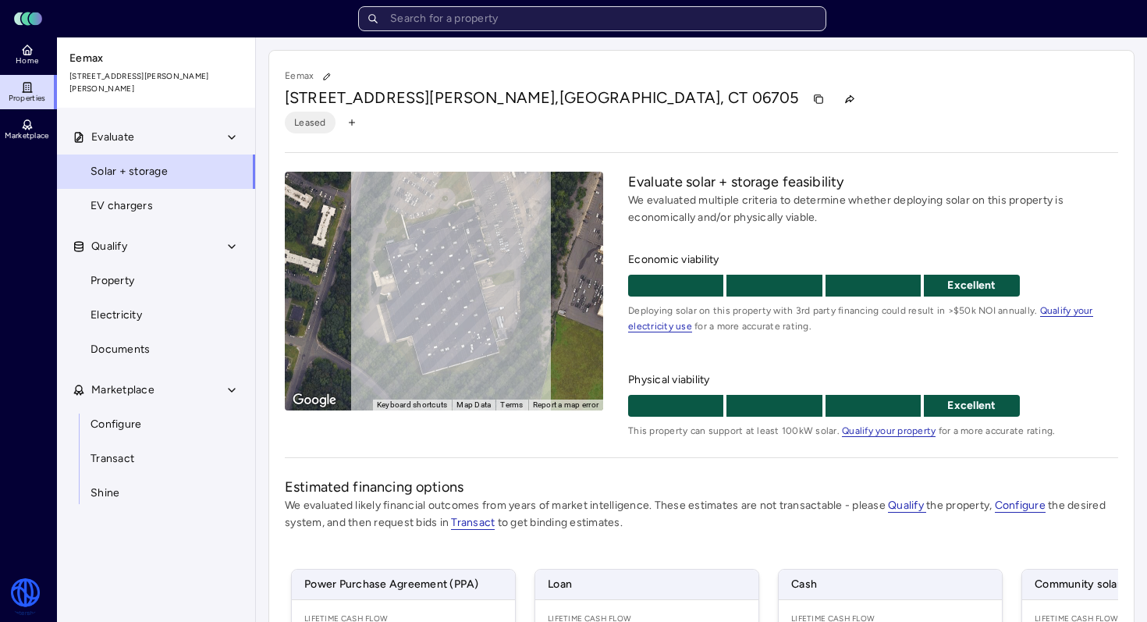
click at [445, 18] on input "text" at bounding box center [592, 18] width 468 height 25
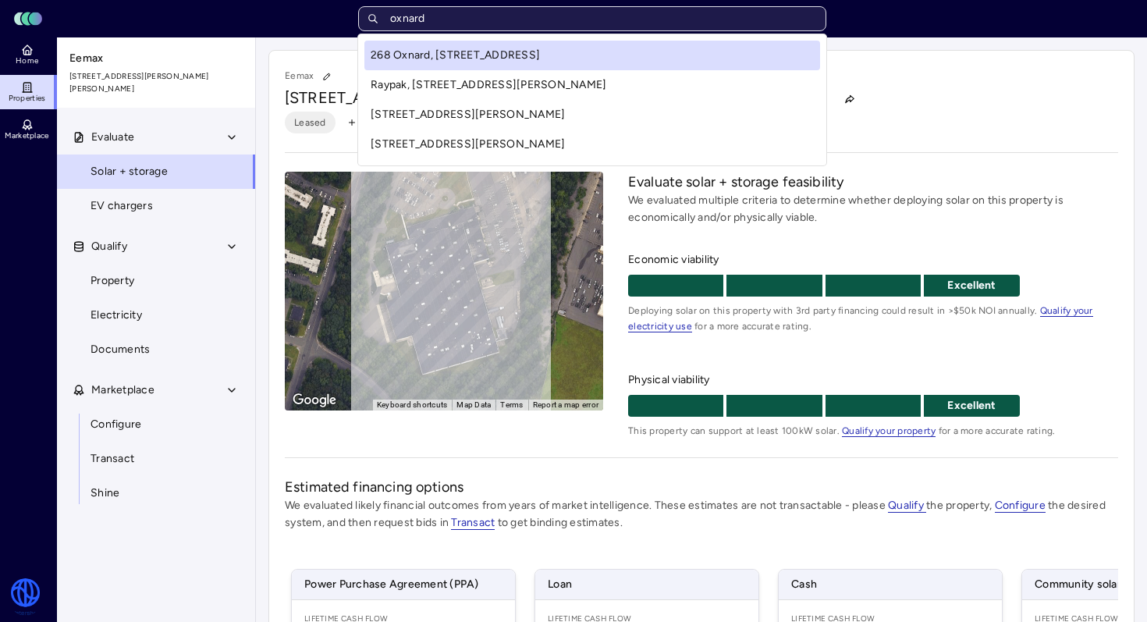
type input "oxnard"
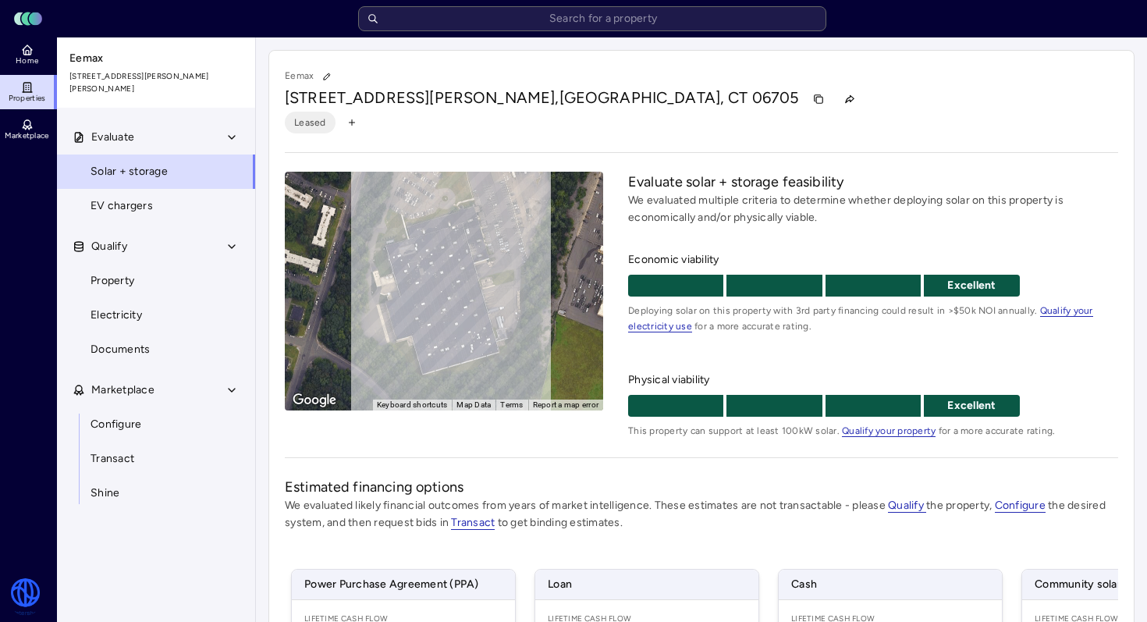
click at [538, 5] on header "Toggle Sidebar Lumen Energy Logo" at bounding box center [573, 18] width 1147 height 37
click at [530, 28] on input "text" at bounding box center [592, 18] width 468 height 25
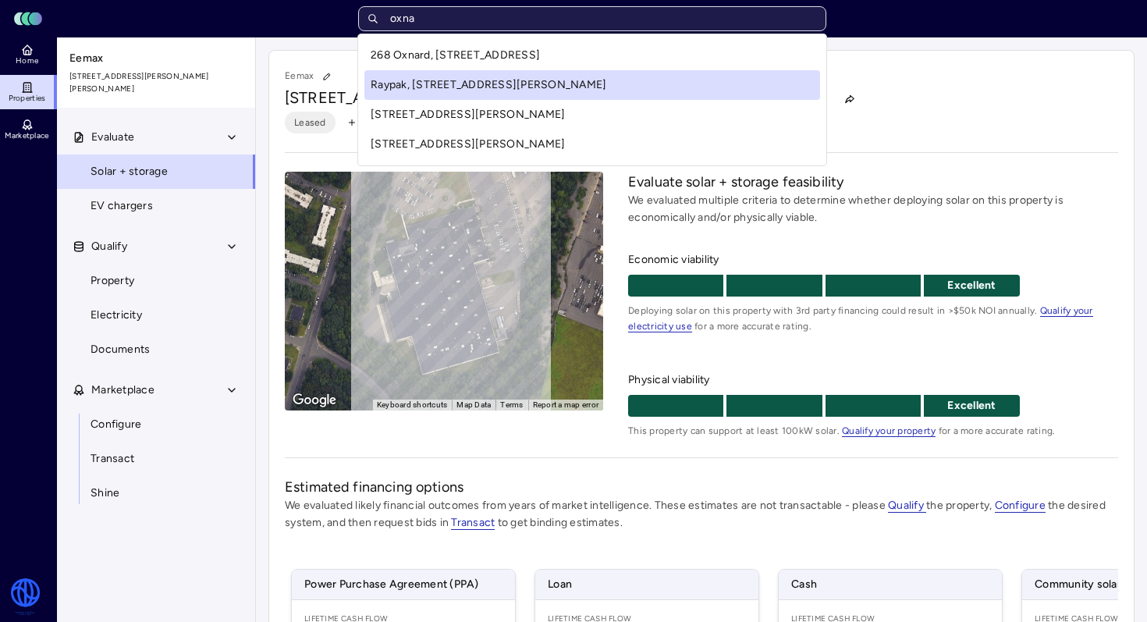
type input "oxna"
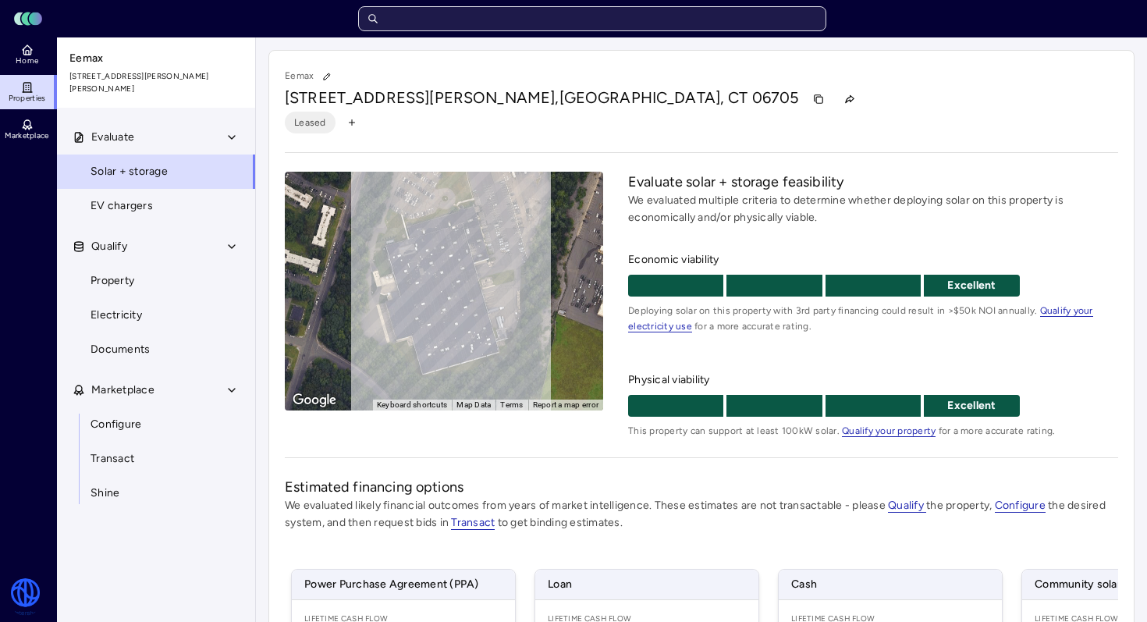
click at [530, 23] on input "text" at bounding box center [592, 18] width 468 height 25
click at [517, 22] on input "text" at bounding box center [592, 18] width 468 height 25
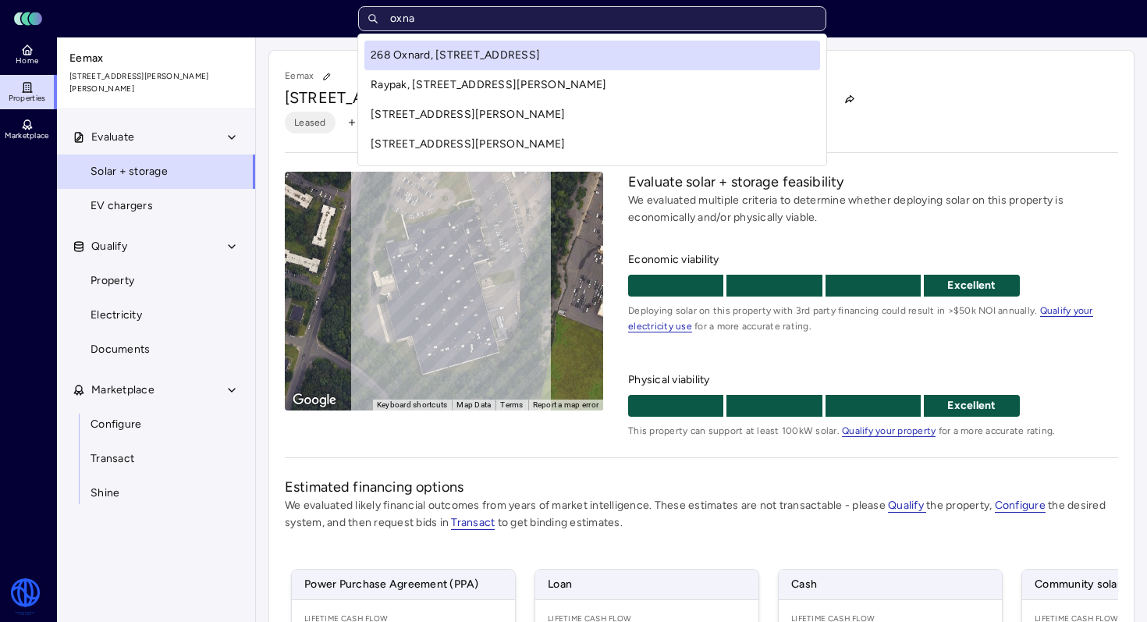
type input "oxnar"
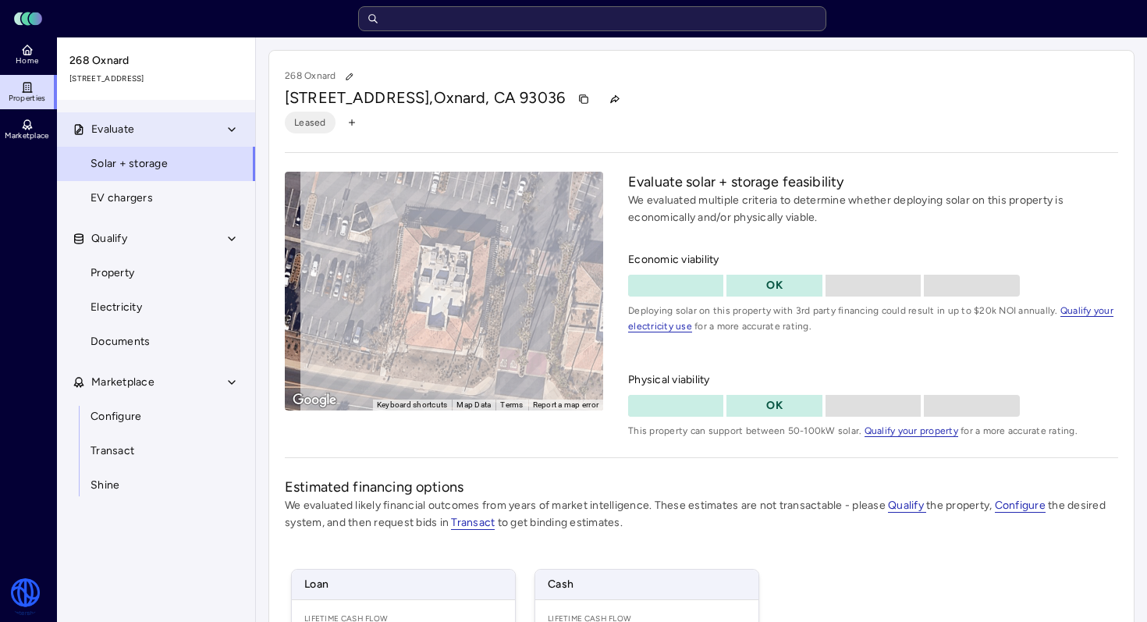
click at [141, 124] on button "Evaluate" at bounding box center [157, 129] width 200 height 34
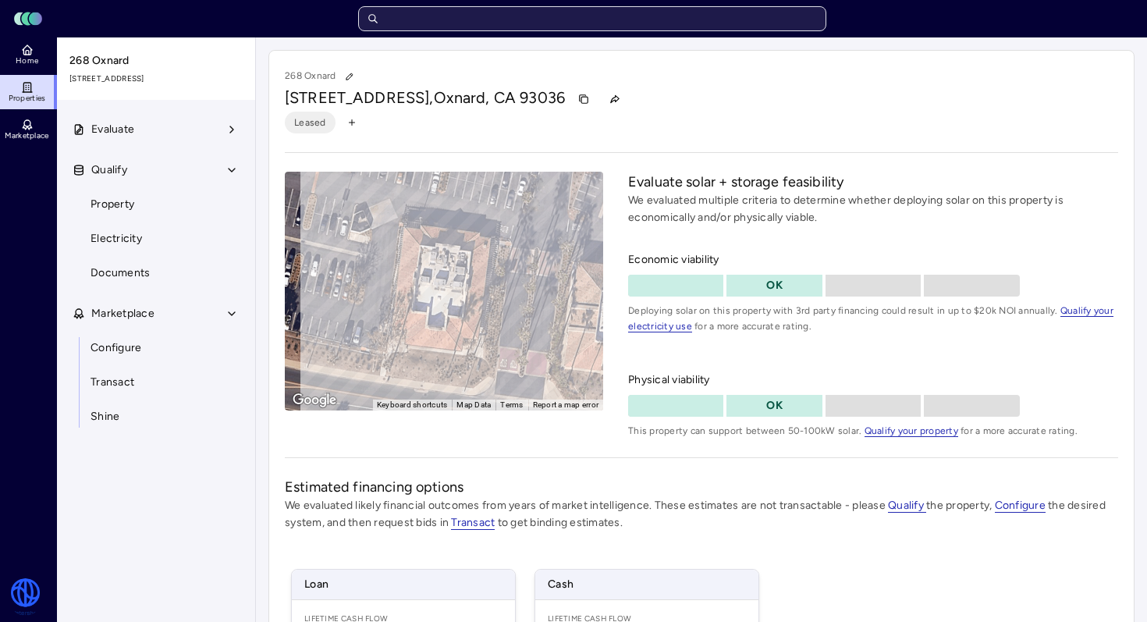
click at [429, 24] on input "text" at bounding box center [592, 18] width 468 height 25
click at [463, 37] on div "268 Oxnard [STREET_ADDRESS] Leased ← Move left → Move right ↑ Move up ↓ Move do…" at bounding box center [701, 460] width 891 height 847
click at [461, 23] on input "text" at bounding box center [592, 18] width 468 height 25
paste input "[STREET_ADDRESS][PERSON_NAME]"
type input "[STREET_ADDRESS][PERSON_NAME]"
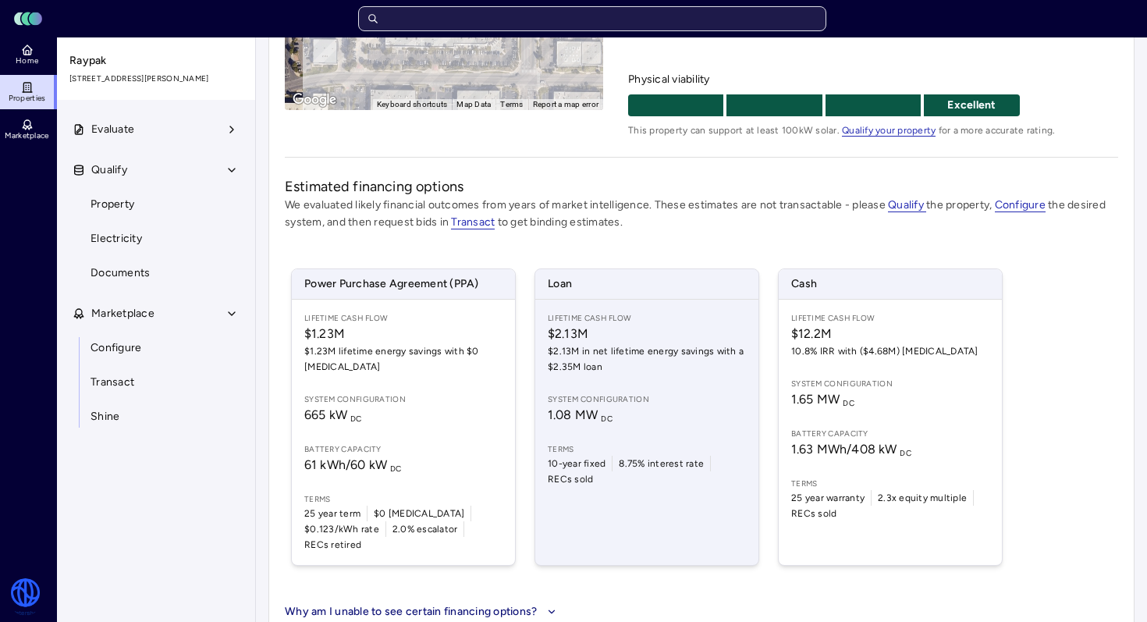
scroll to position [312, 0]
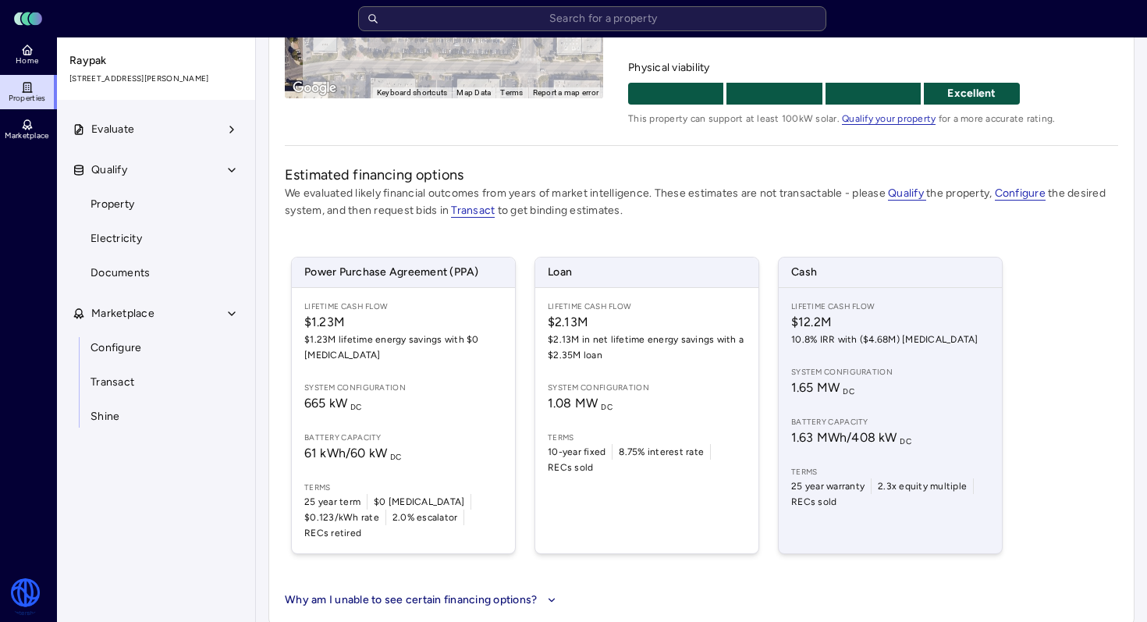
click at [888, 319] on span "$12.2M" at bounding box center [891, 322] width 198 height 19
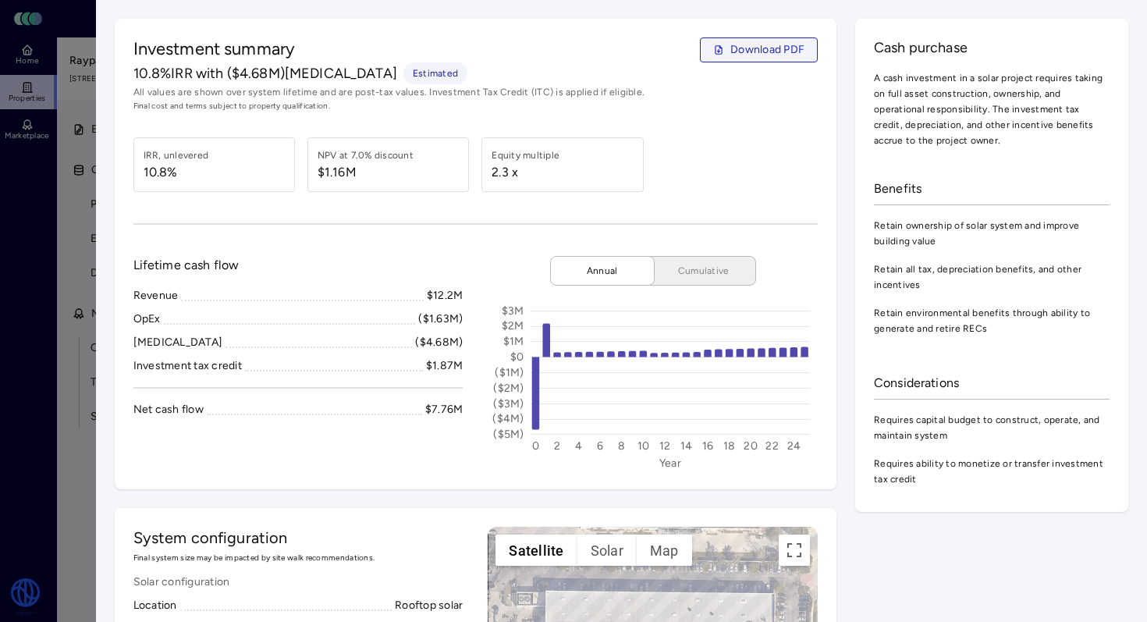
click at [770, 57] on span "Download PDF" at bounding box center [768, 49] width 74 height 17
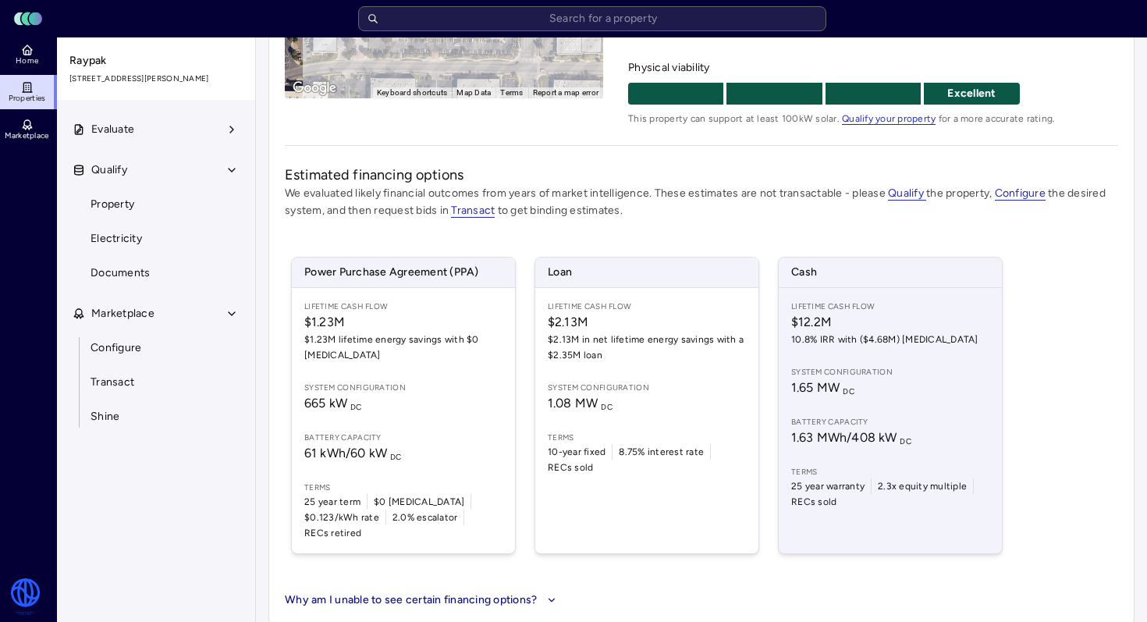
click at [791, 365] on div "Lifetime Cash Flow $12.2M 10.8% IRR with ($4.68M) [MEDICAL_DATA] System configu…" at bounding box center [890, 420] width 223 height 265
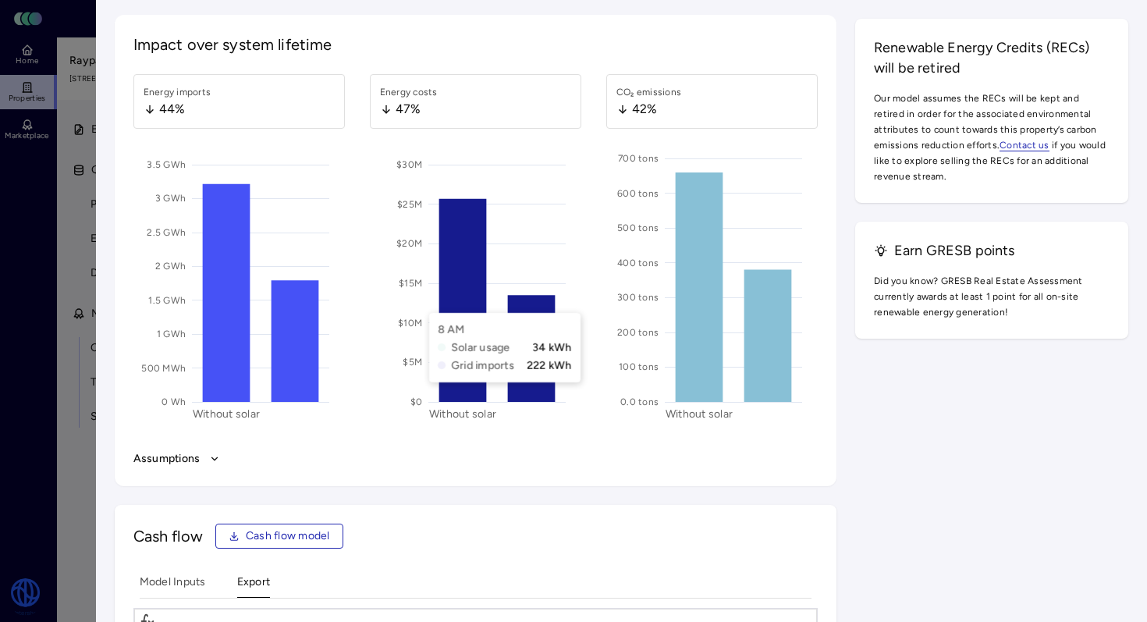
scroll to position [2118, 0]
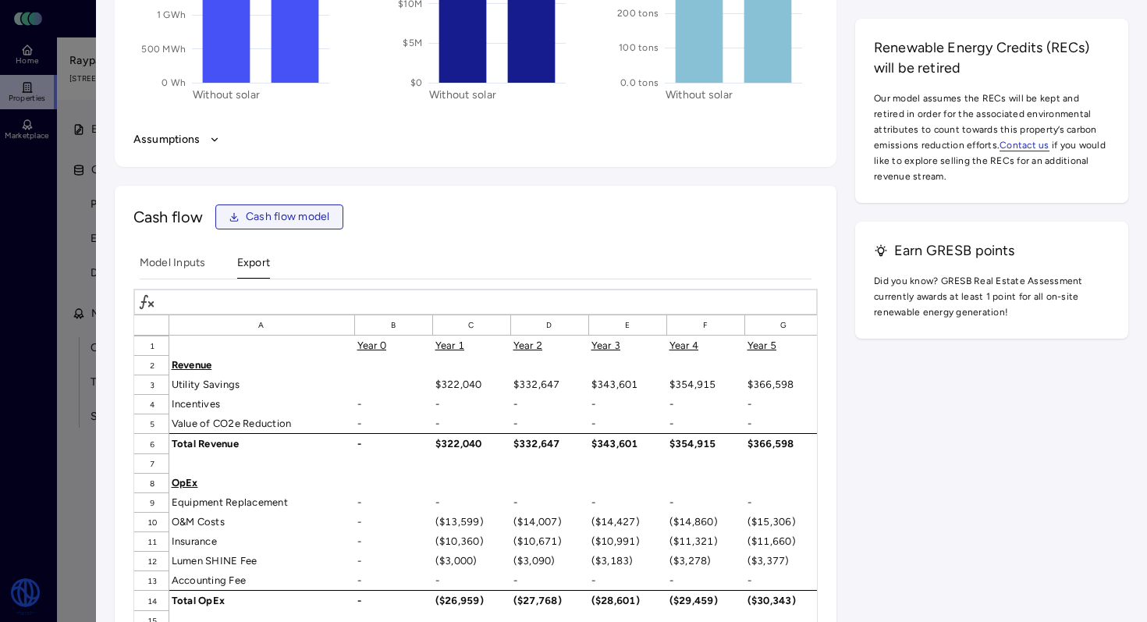
click at [308, 208] on span "Cash flow model" at bounding box center [288, 216] width 84 height 17
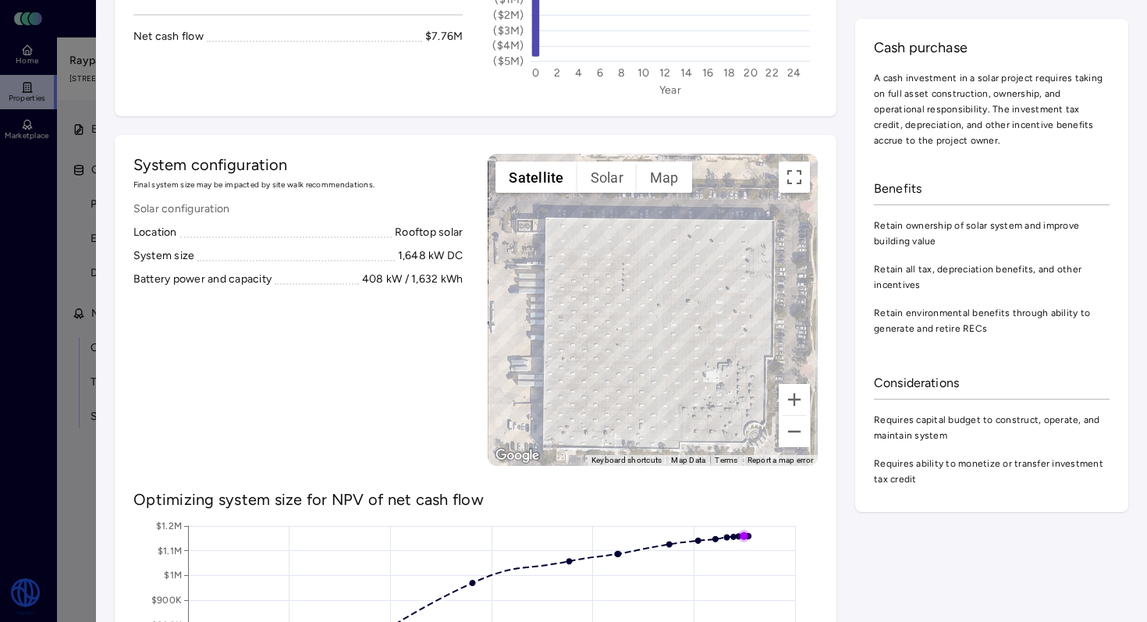
scroll to position [0, 0]
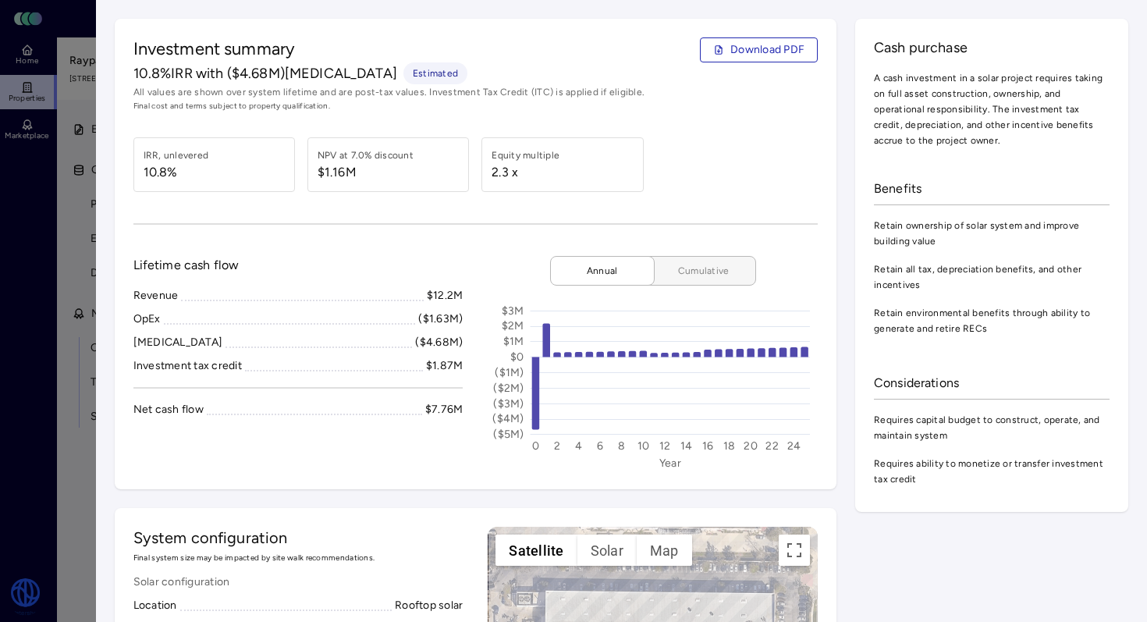
click at [688, 270] on span "Cumulative" at bounding box center [704, 271] width 78 height 16
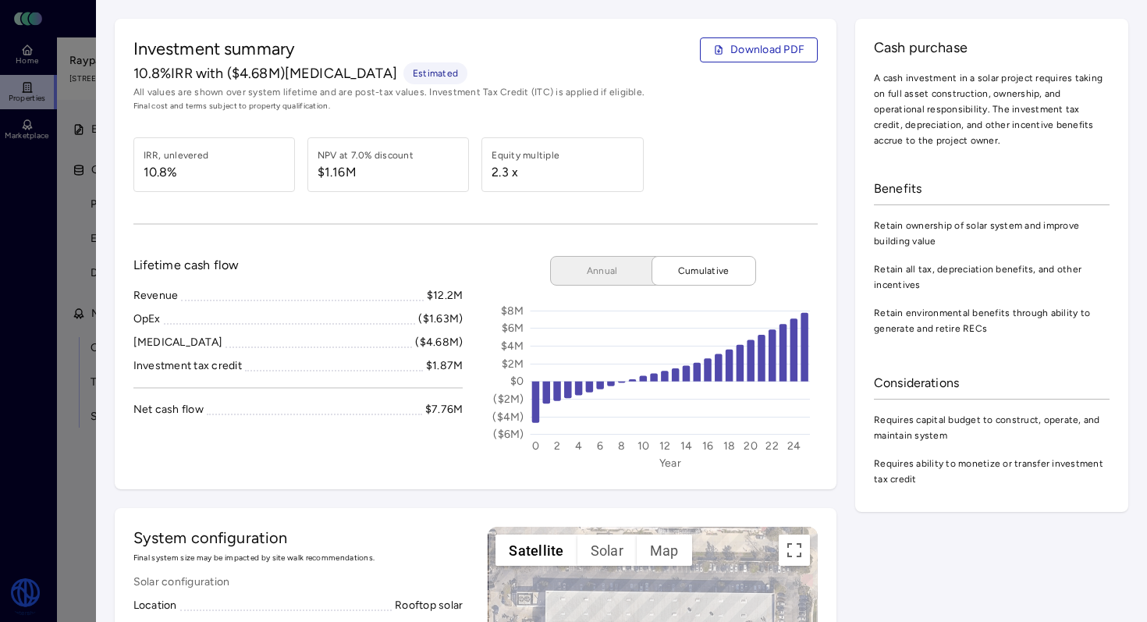
click at [1068, 45] on span "Cash purchase" at bounding box center [992, 47] width 236 height 20
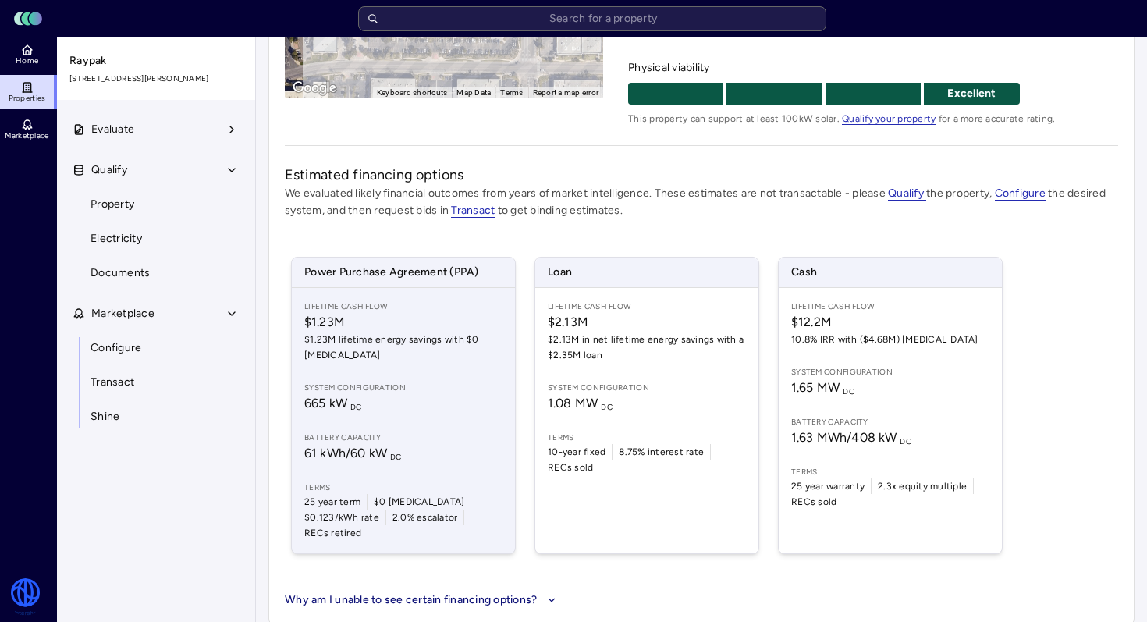
click at [425, 417] on div "Lifetime Cash Flow $1.23M $1.23M lifetime energy savings with $0 [MEDICAL_DATA]…" at bounding box center [403, 420] width 223 height 265
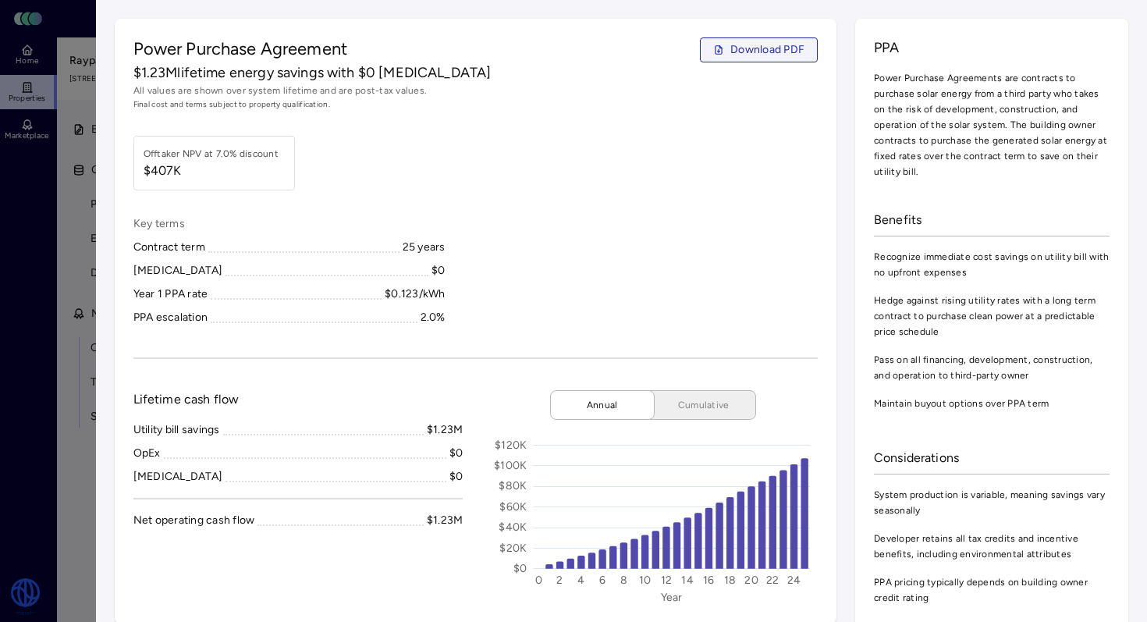
click at [771, 49] on span "Download PDF" at bounding box center [768, 49] width 74 height 17
click at [646, 200] on div "Power Purchase Agreement Download PDF $1.23M lifetime energy savings with $0 [M…" at bounding box center [476, 321] width 723 height 605
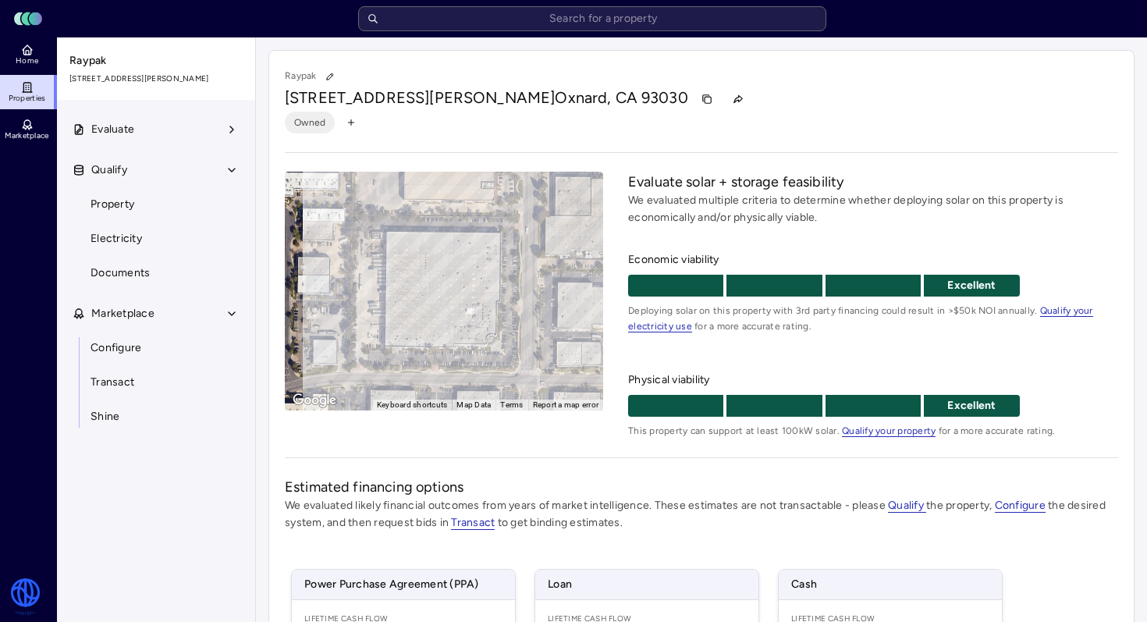
click at [25, 95] on link "Properties" at bounding box center [28, 92] width 57 height 34
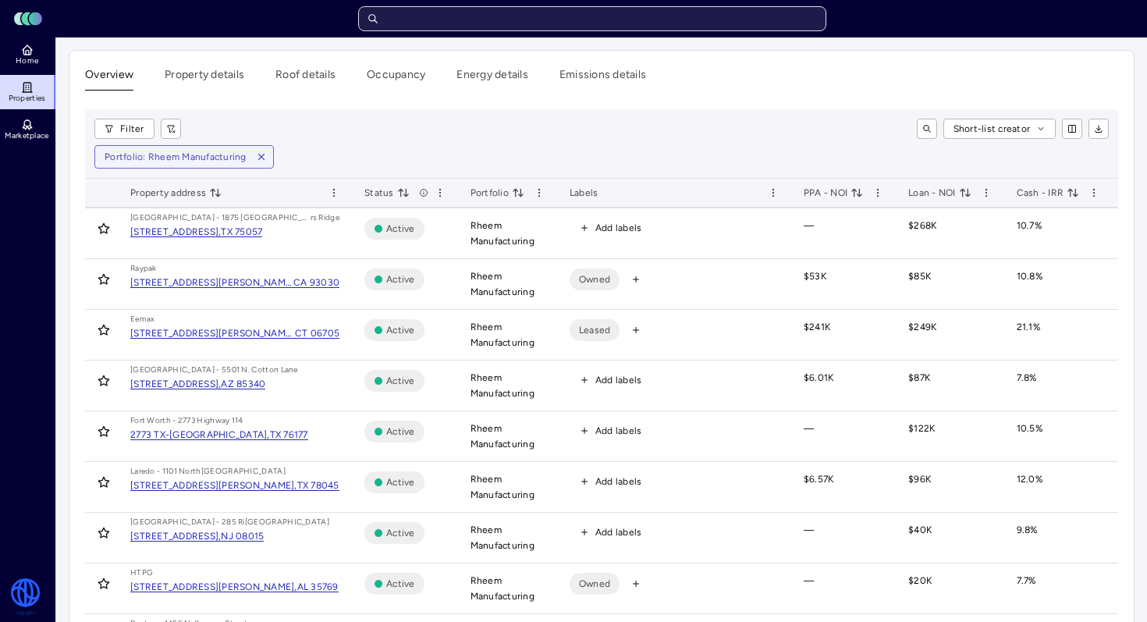
click at [596, 24] on input "text" at bounding box center [592, 18] width 468 height 25
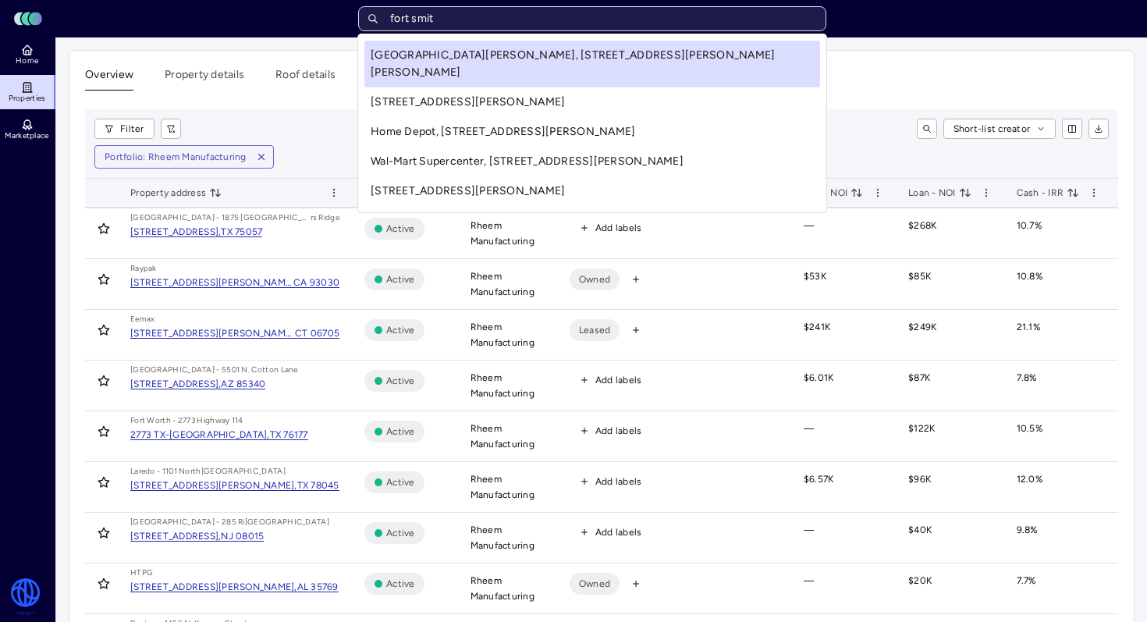
type input "fort [PERSON_NAME]"
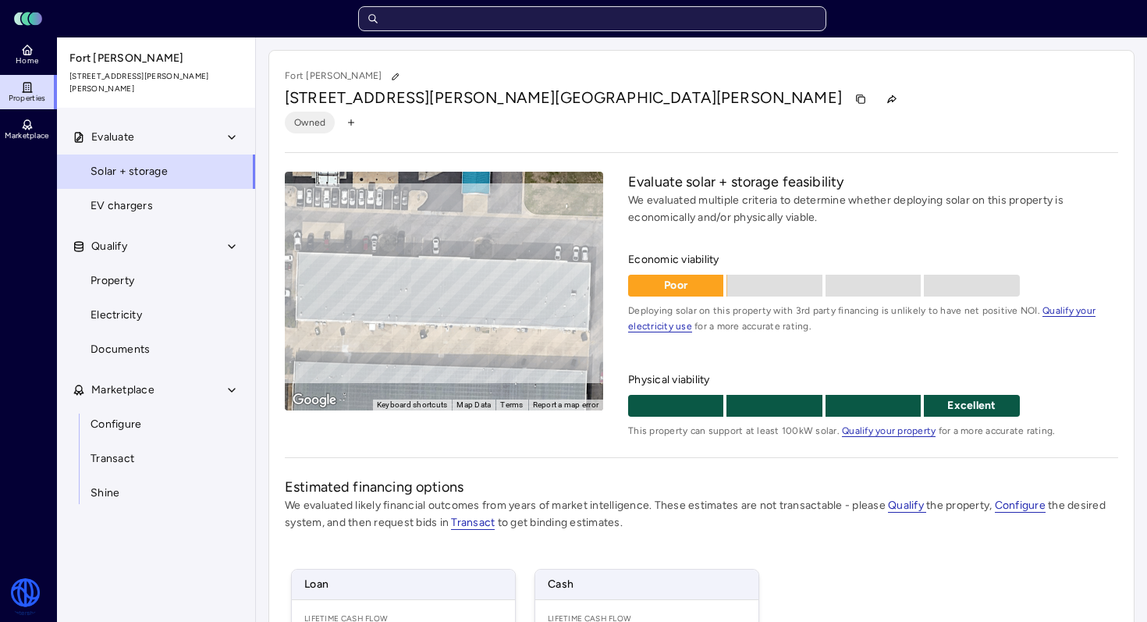
click at [500, 17] on input "text" at bounding box center [592, 18] width 468 height 25
paste input "[STREET_ADDRESS][PERSON_NAME]"
type input "[STREET_ADDRESS][PERSON_NAME]"
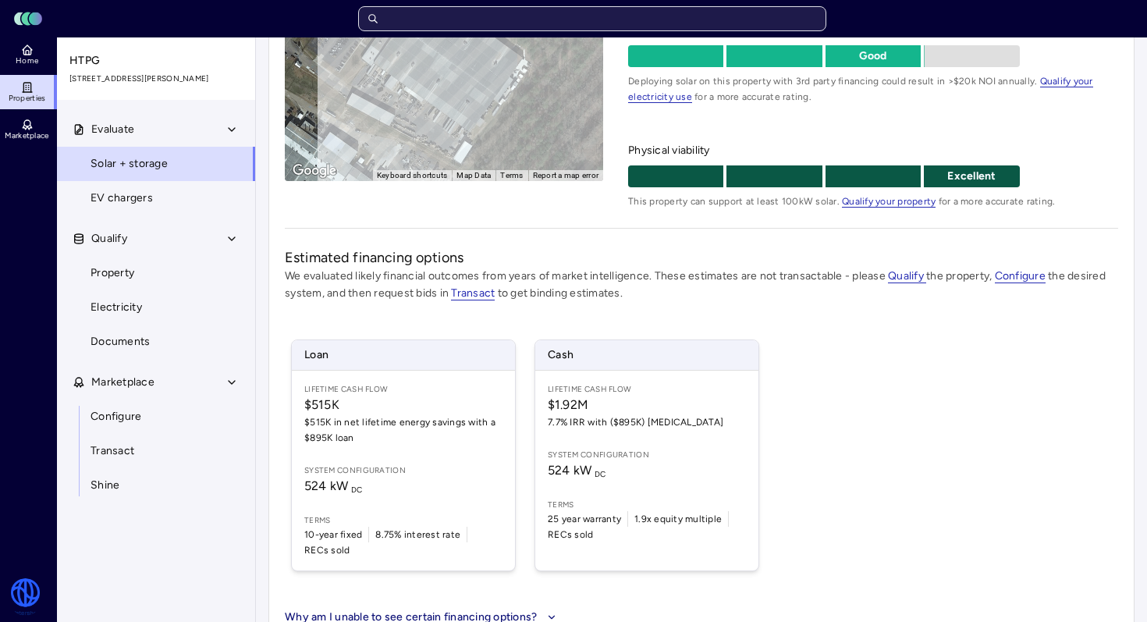
scroll to position [262, 0]
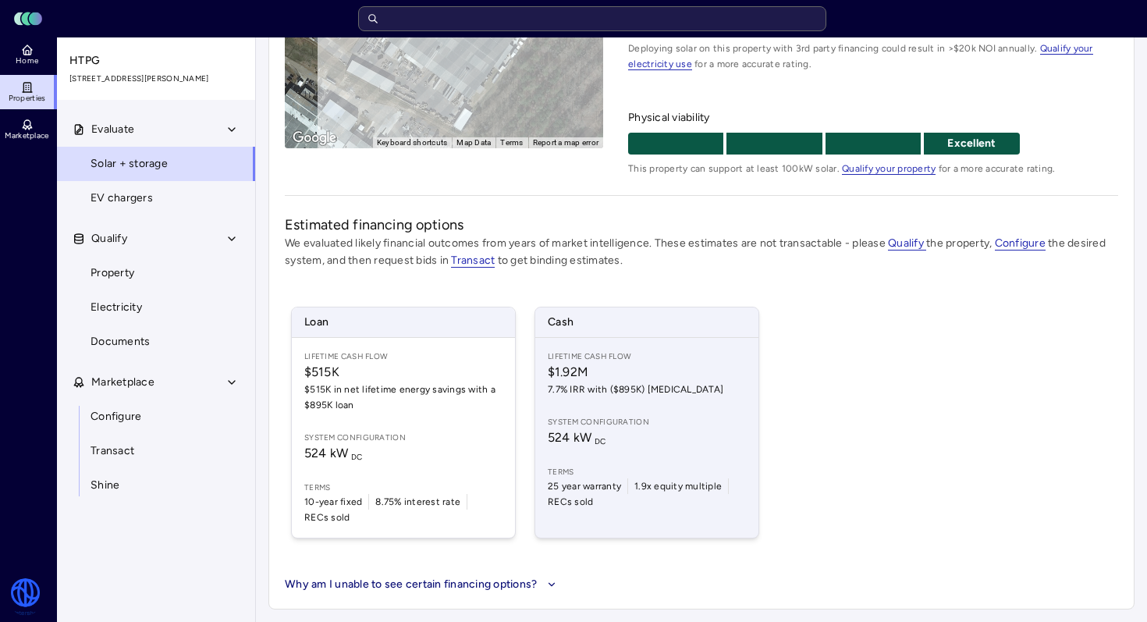
click at [688, 454] on div "Lifetime Cash Flow $1.92M 7.7% IRR with ($895K) [MEDICAL_DATA] System configura…" at bounding box center [646, 438] width 223 height 200
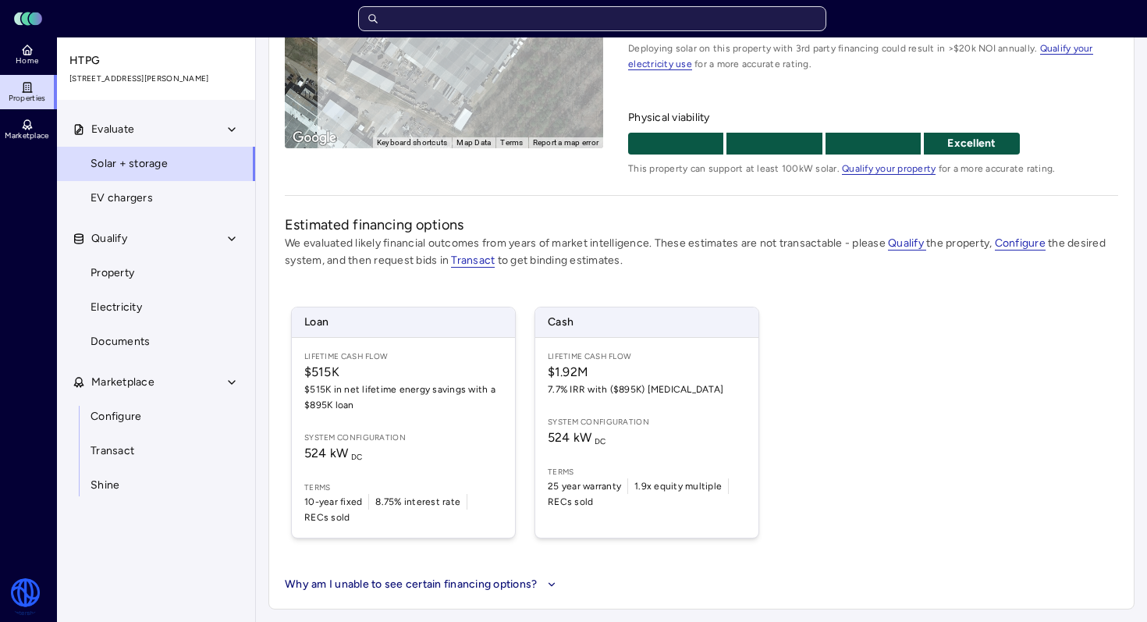
click at [456, 11] on input "text" at bounding box center [592, 18] width 468 height 25
paste input "[GEOGRAPHIC_DATA]"
type input "[GEOGRAPHIC_DATA]"
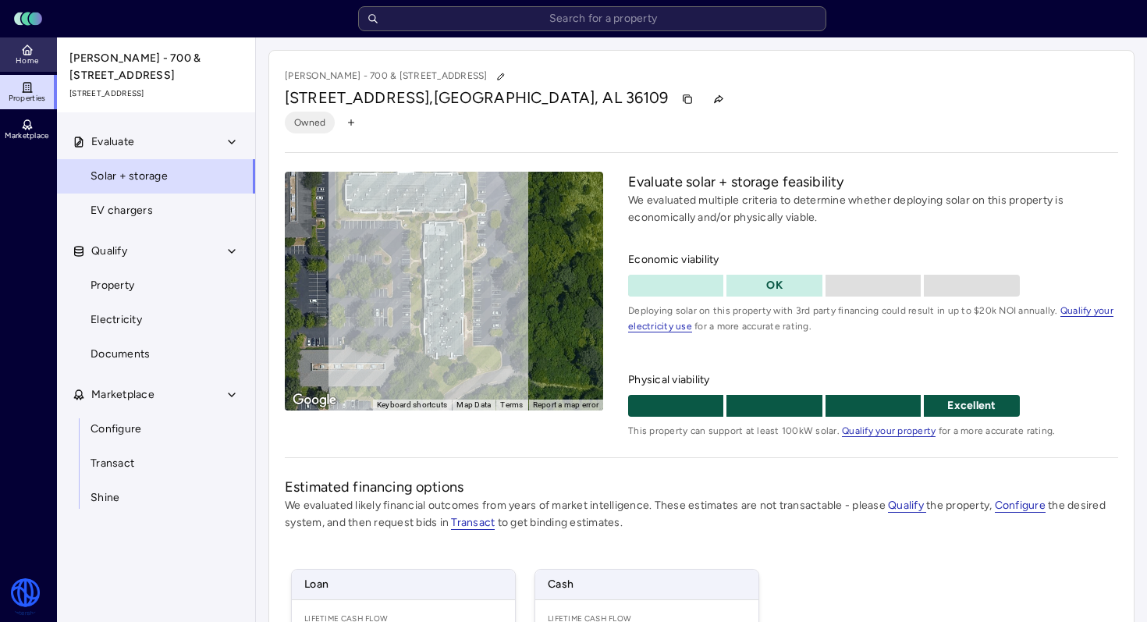
click at [37, 63] on span "Home" at bounding box center [27, 60] width 23 height 9
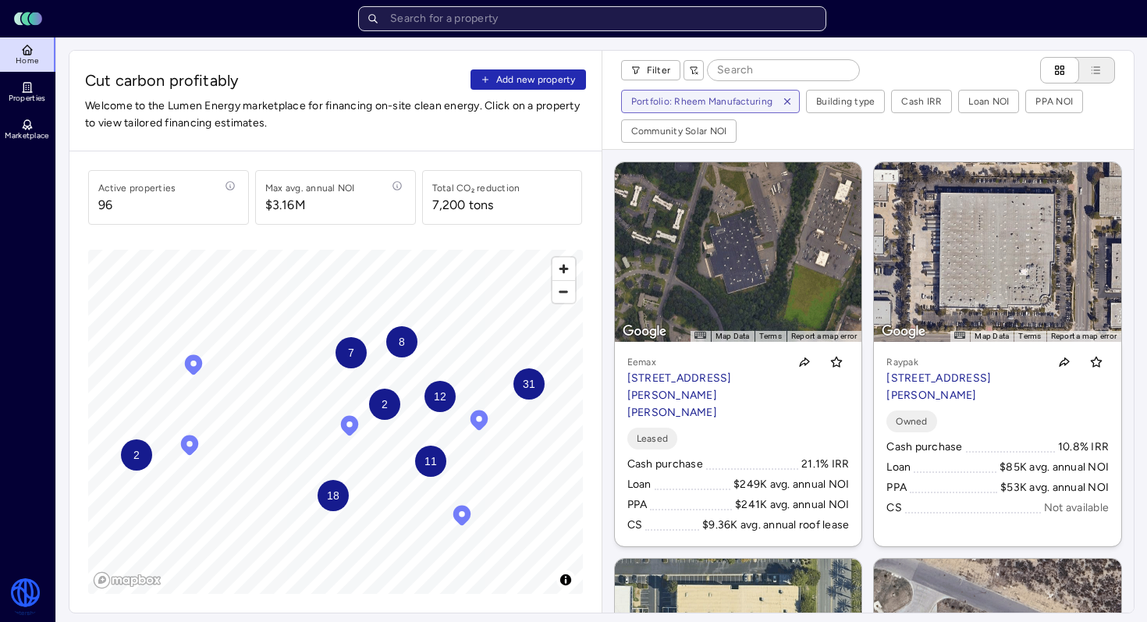
click at [738, 9] on input "text" at bounding box center [592, 18] width 468 height 25
type input "rheem"
click at [23, 102] on span "Properties" at bounding box center [27, 98] width 37 height 9
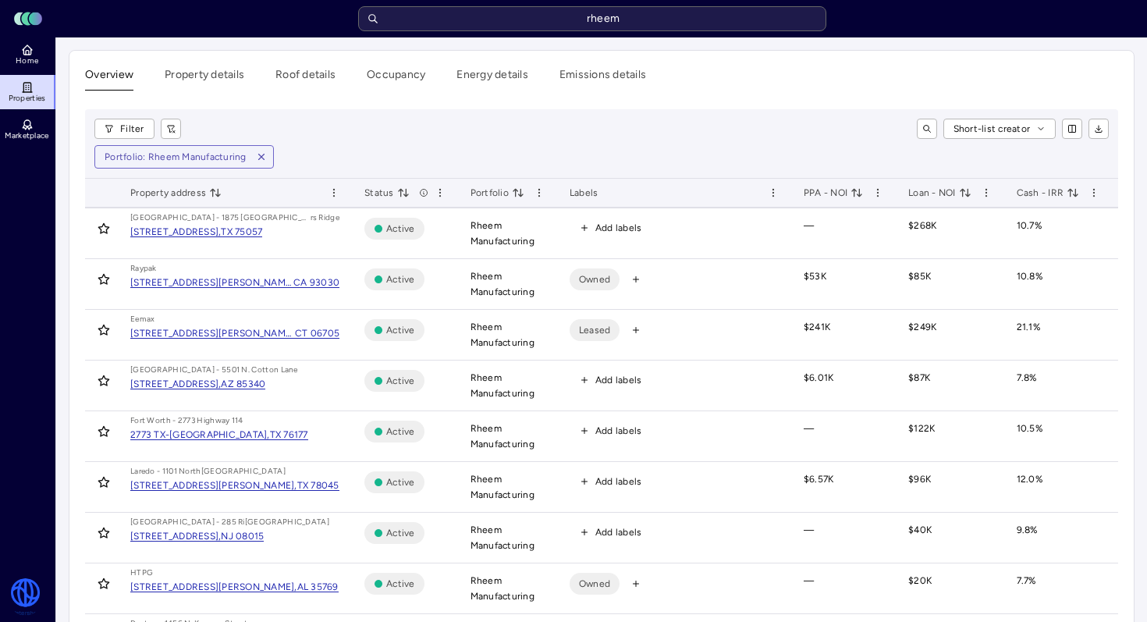
click at [862, 194] on icon "toggle sorting" at bounding box center [857, 193] width 12 height 12
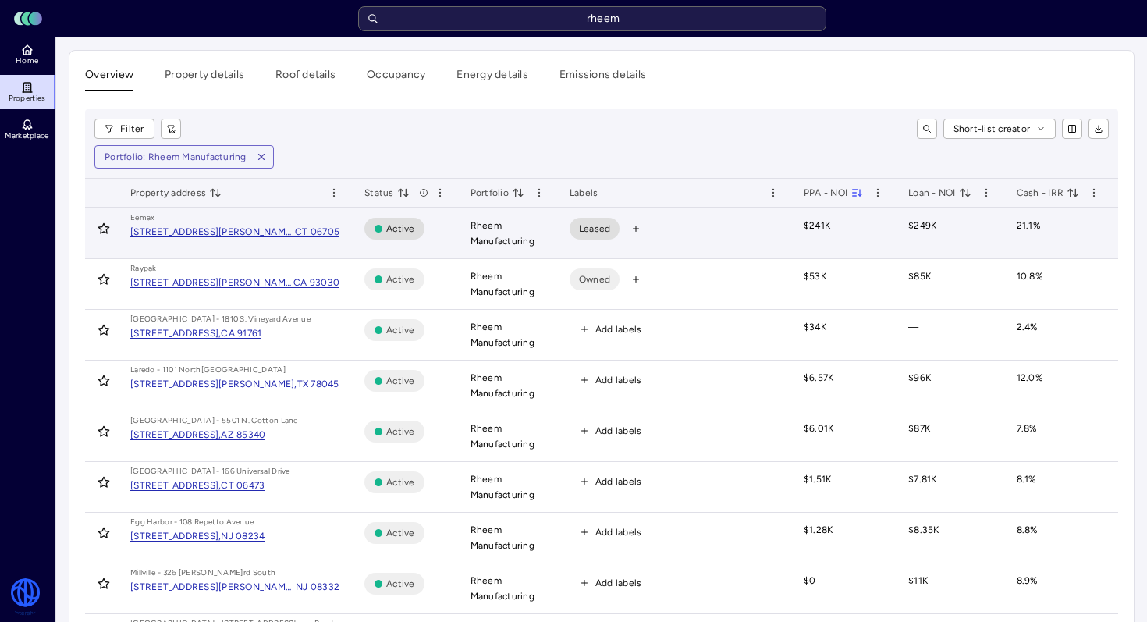
scroll to position [0, 258]
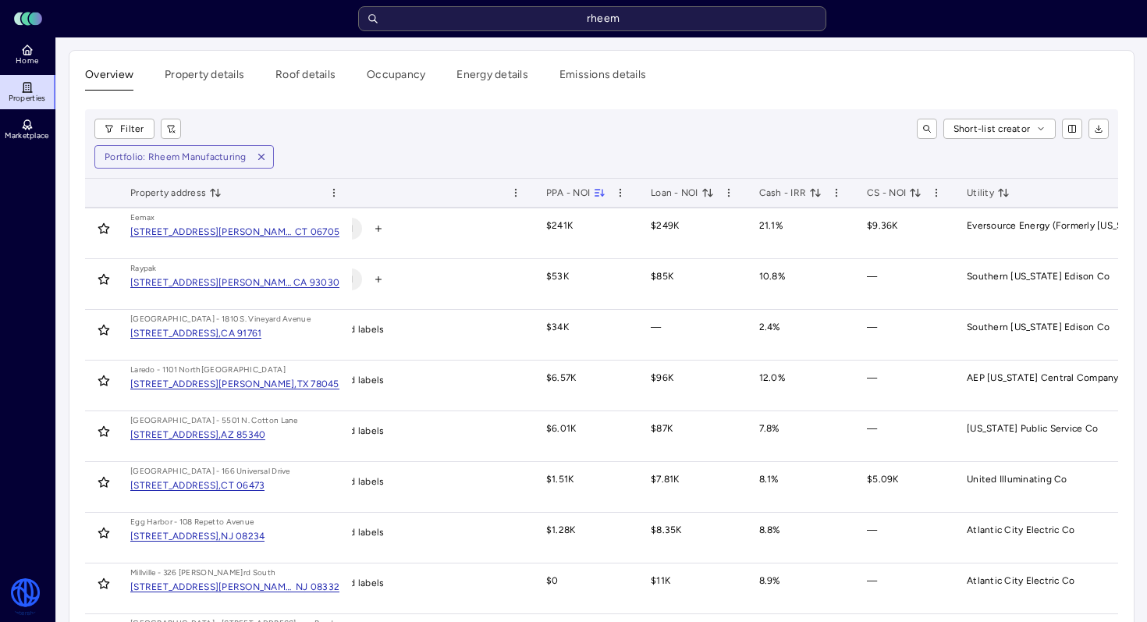
click at [817, 196] on icon "toggle sorting" at bounding box center [819, 192] width 4 height 7
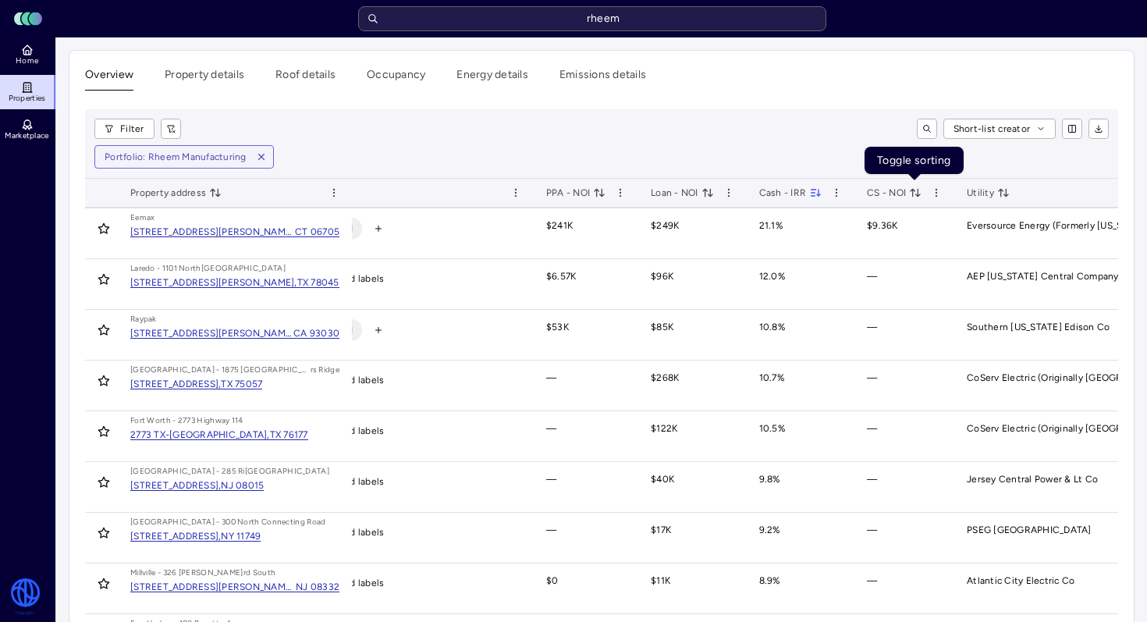
click at [914, 188] on icon "toggle sorting" at bounding box center [915, 193] width 12 height 12
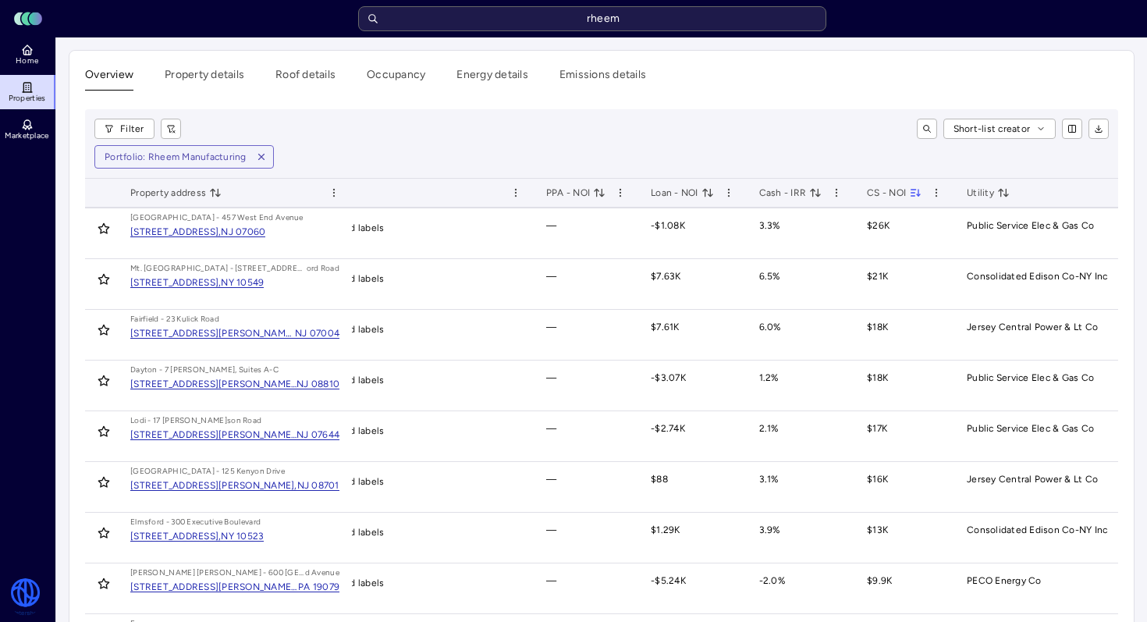
click at [777, 196] on span "Cash - IRR" at bounding box center [791, 193] width 63 height 16
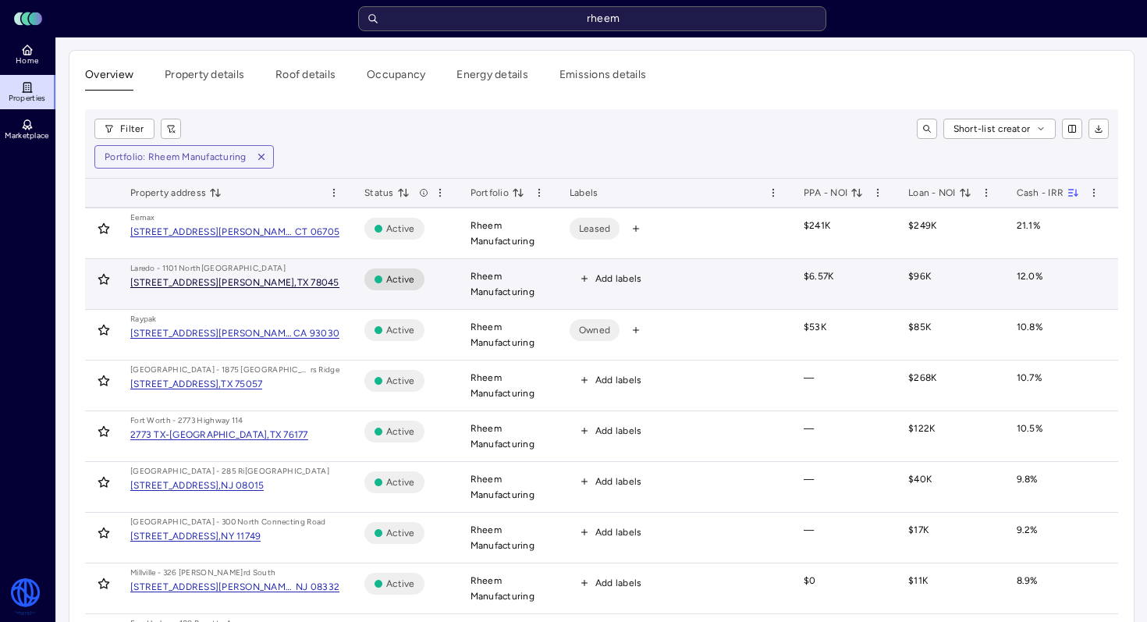
click at [297, 279] on div "TX 78045" at bounding box center [318, 282] width 42 height 9
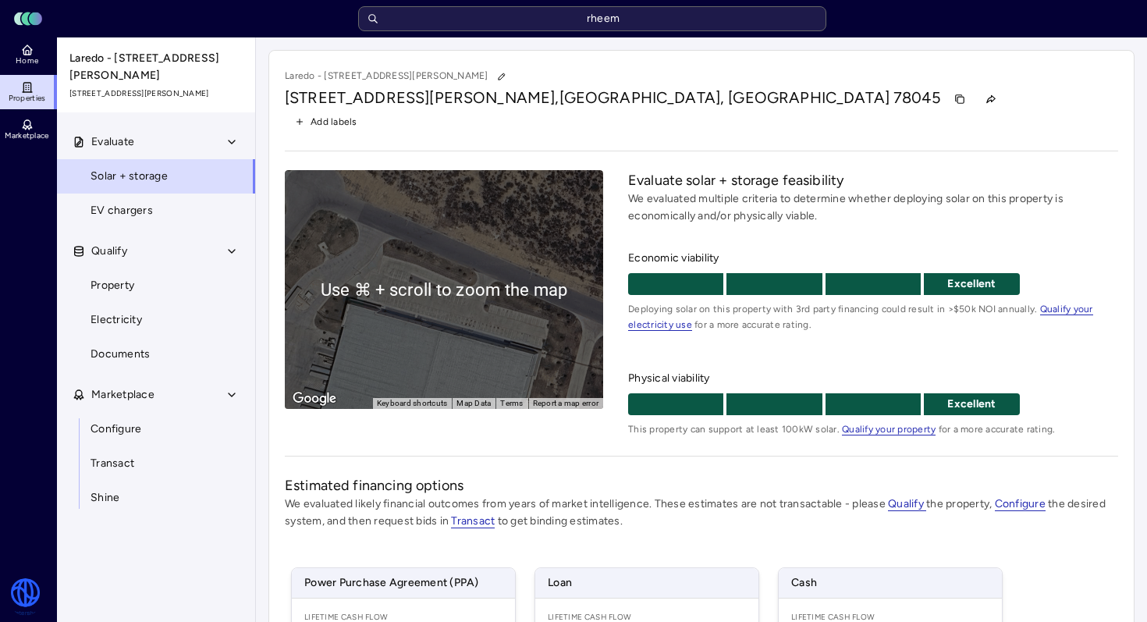
scroll to position [261, 0]
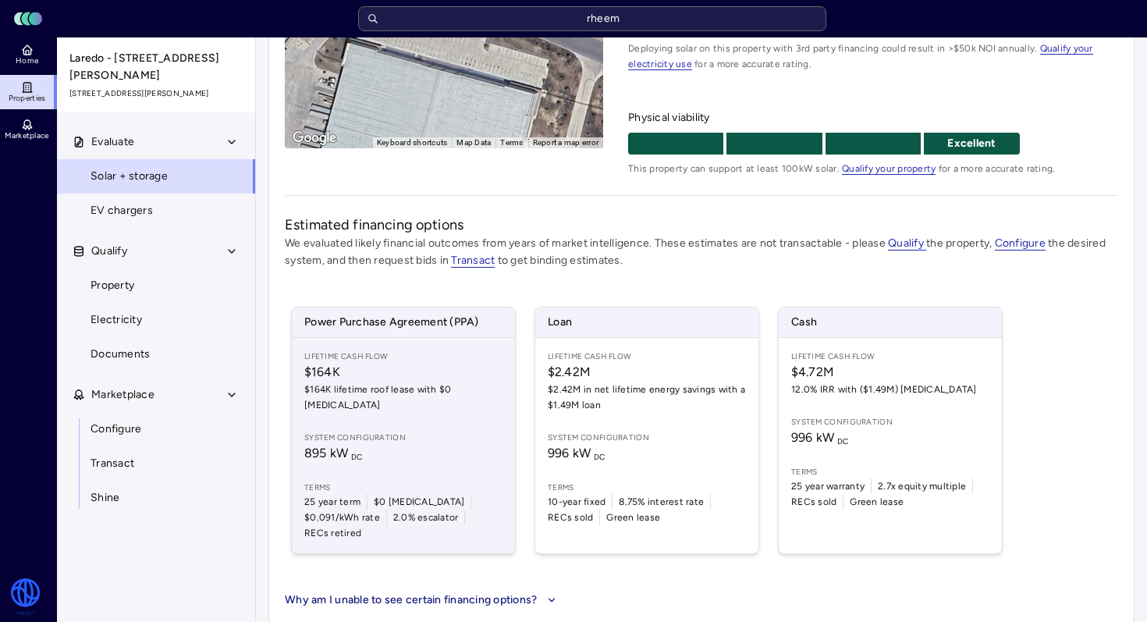
click at [480, 393] on span "$164K lifetime roof lease with $0 [MEDICAL_DATA]" at bounding box center [403, 397] width 198 height 31
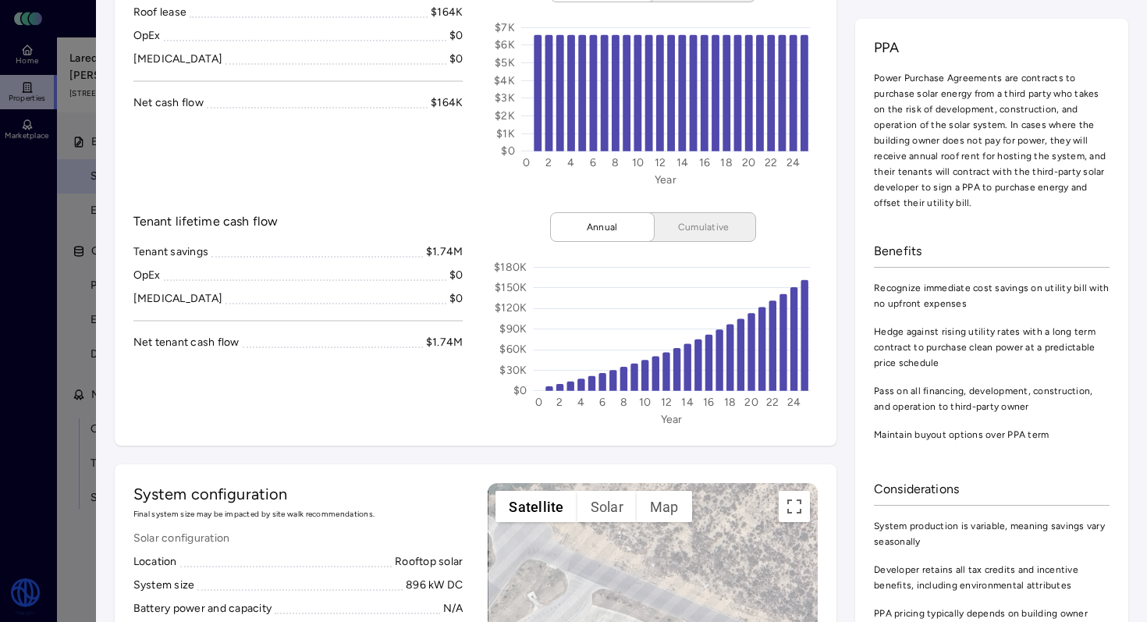
scroll to position [748, 0]
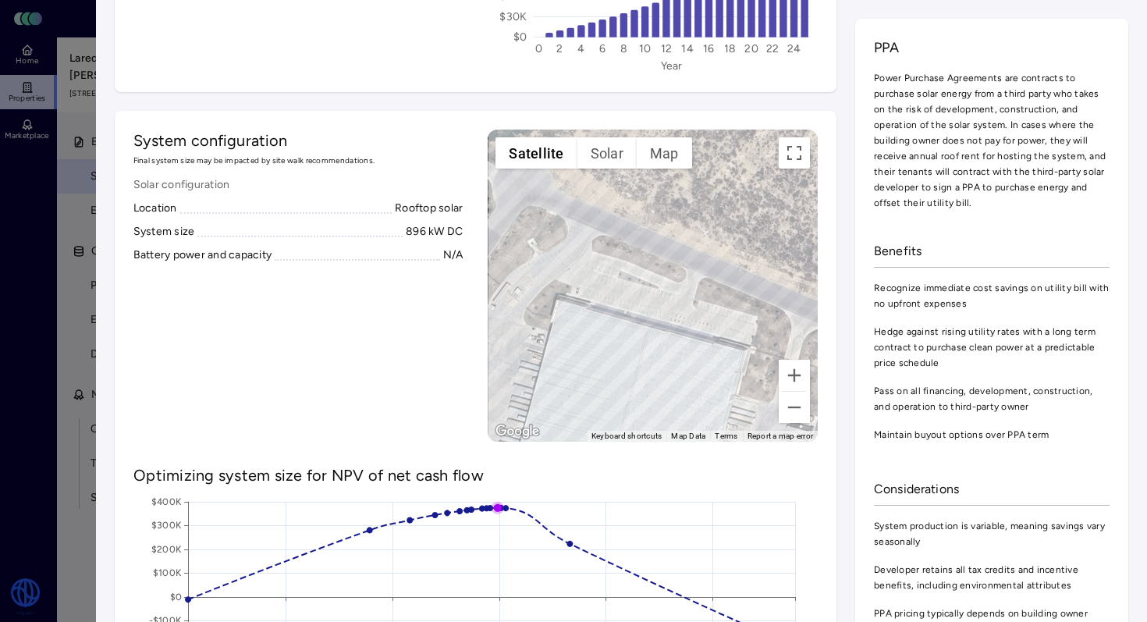
click at [1118, 1] on div "Tenant Power Purchase Agreement Download PDF $1.74M lifetime energy savings wit…" at bounding box center [622, 331] width 1015 height 2120
click at [1040, 59] on div "PPA Power Purchase Agreements are contracts to purchase solar energy from a thi…" at bounding box center [992, 123] width 236 height 173
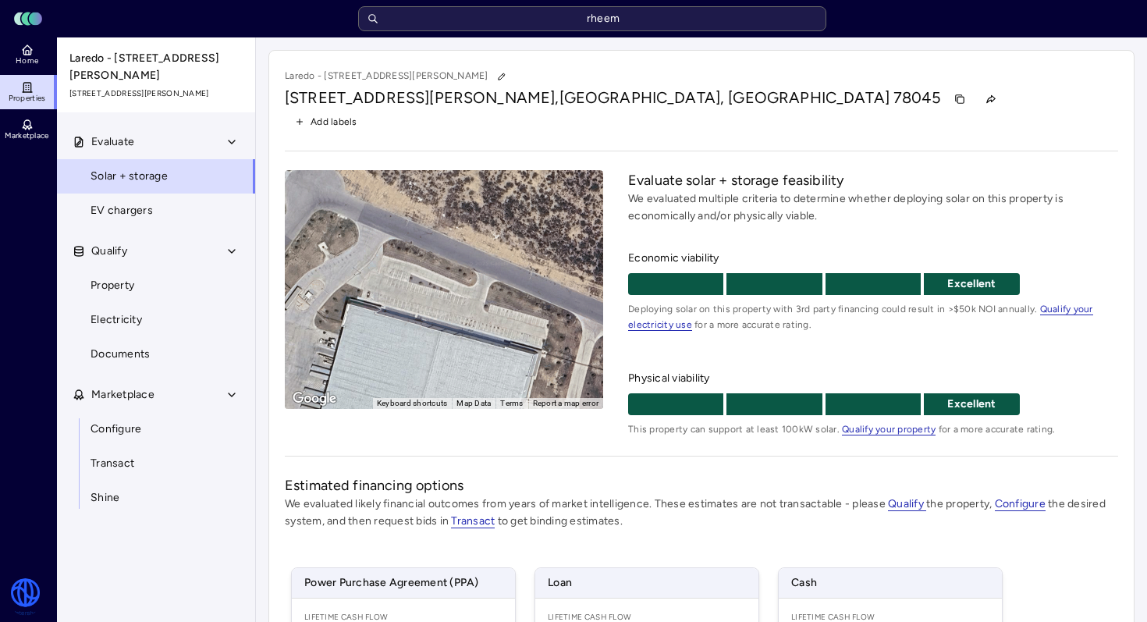
scroll to position [261, 0]
